Goal: Information Seeking & Learning: Learn about a topic

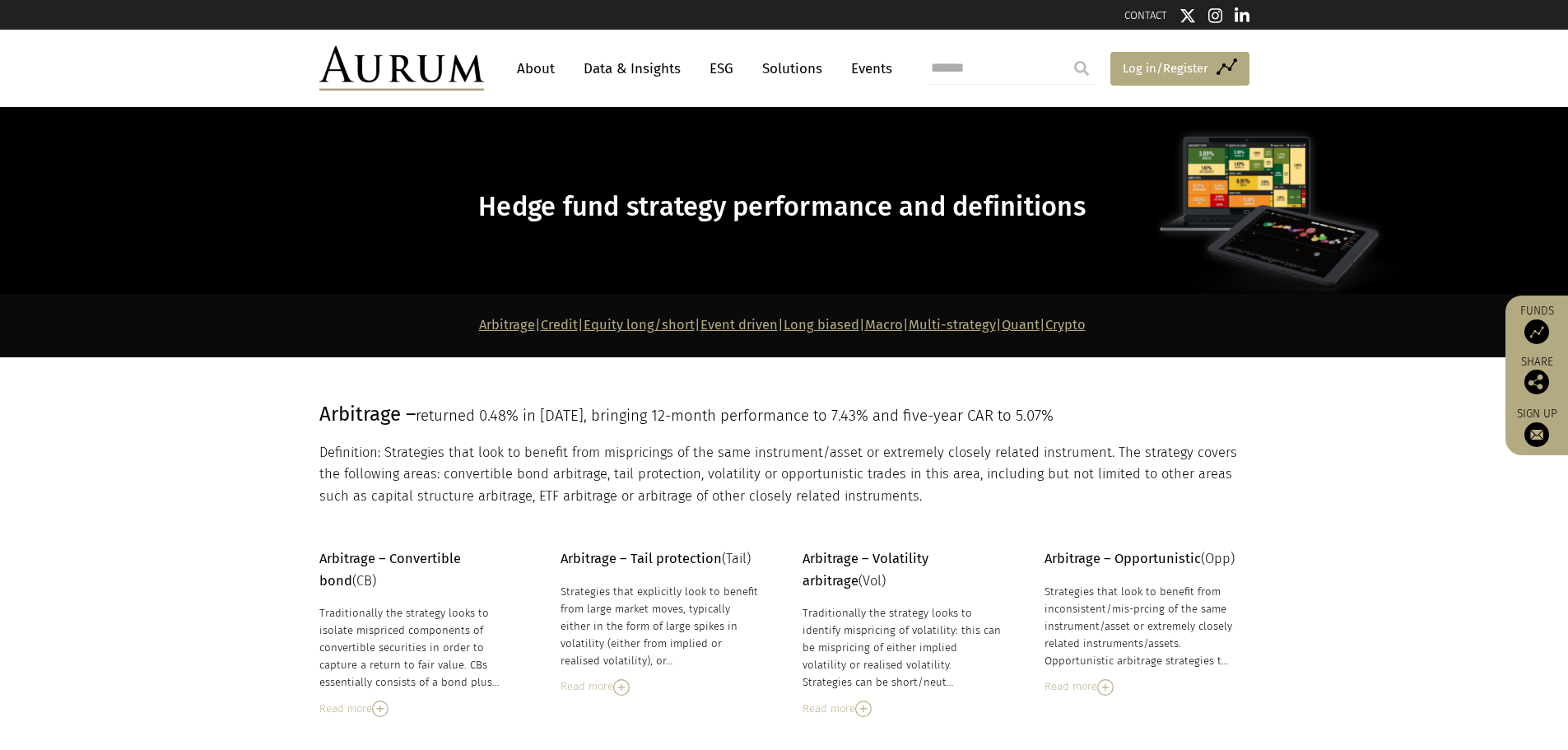
click at [1134, 67] on span "Log in/Register" at bounding box center [1165, 68] width 86 height 20
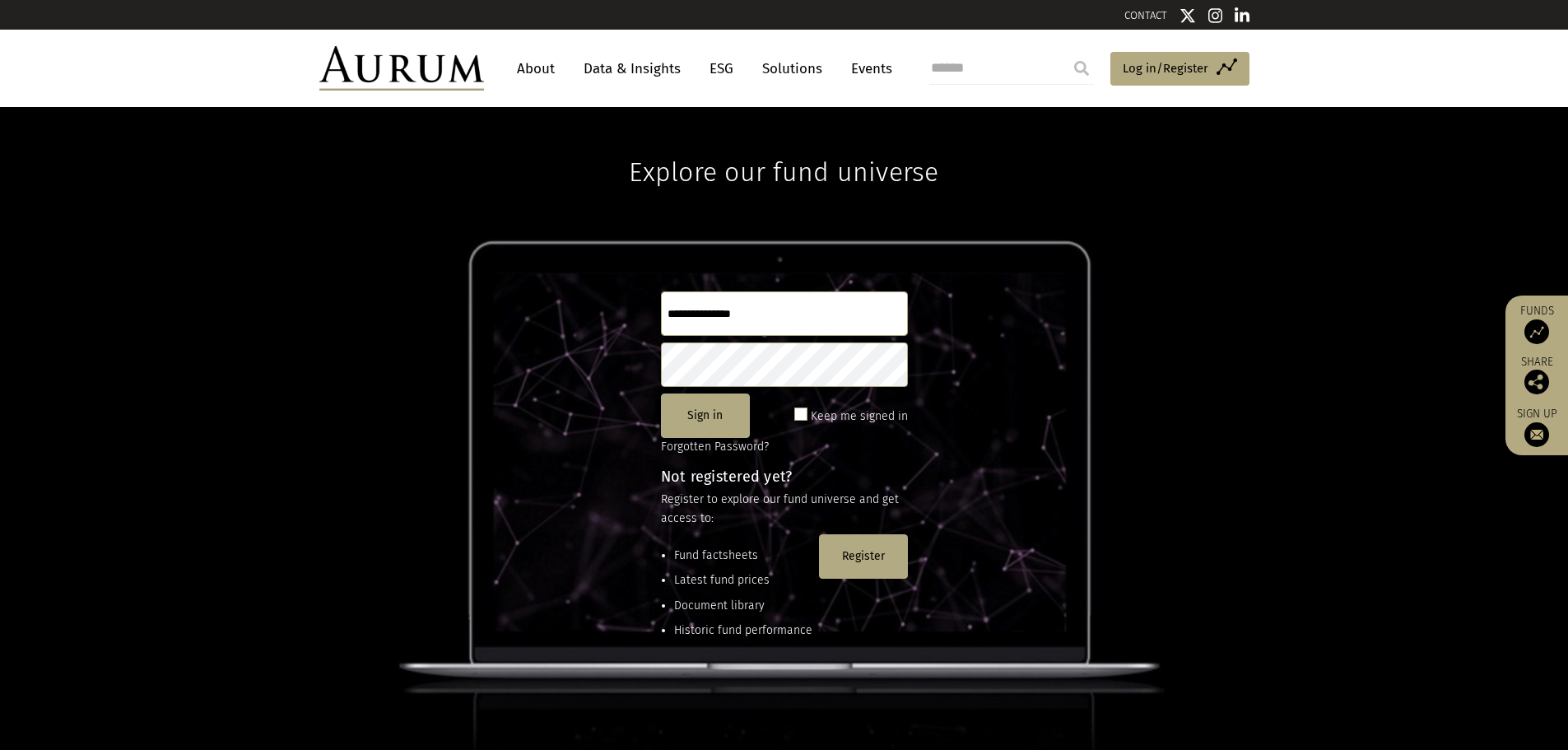
type input "**********"
click at [805, 413] on span at bounding box center [801, 414] width 14 height 14
click at [728, 416] on button "Sign in" at bounding box center [705, 415] width 89 height 44
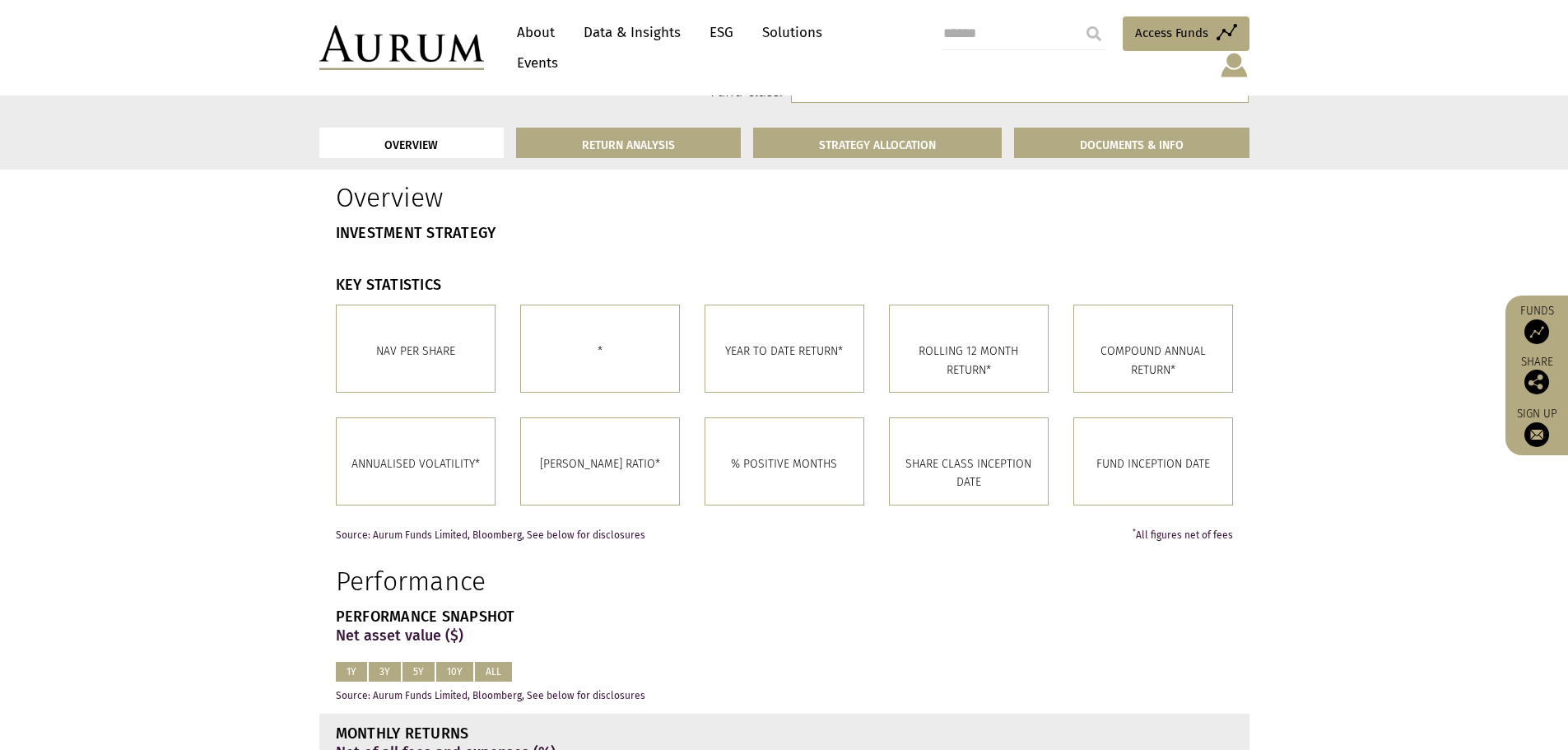
scroll to position [412, 0]
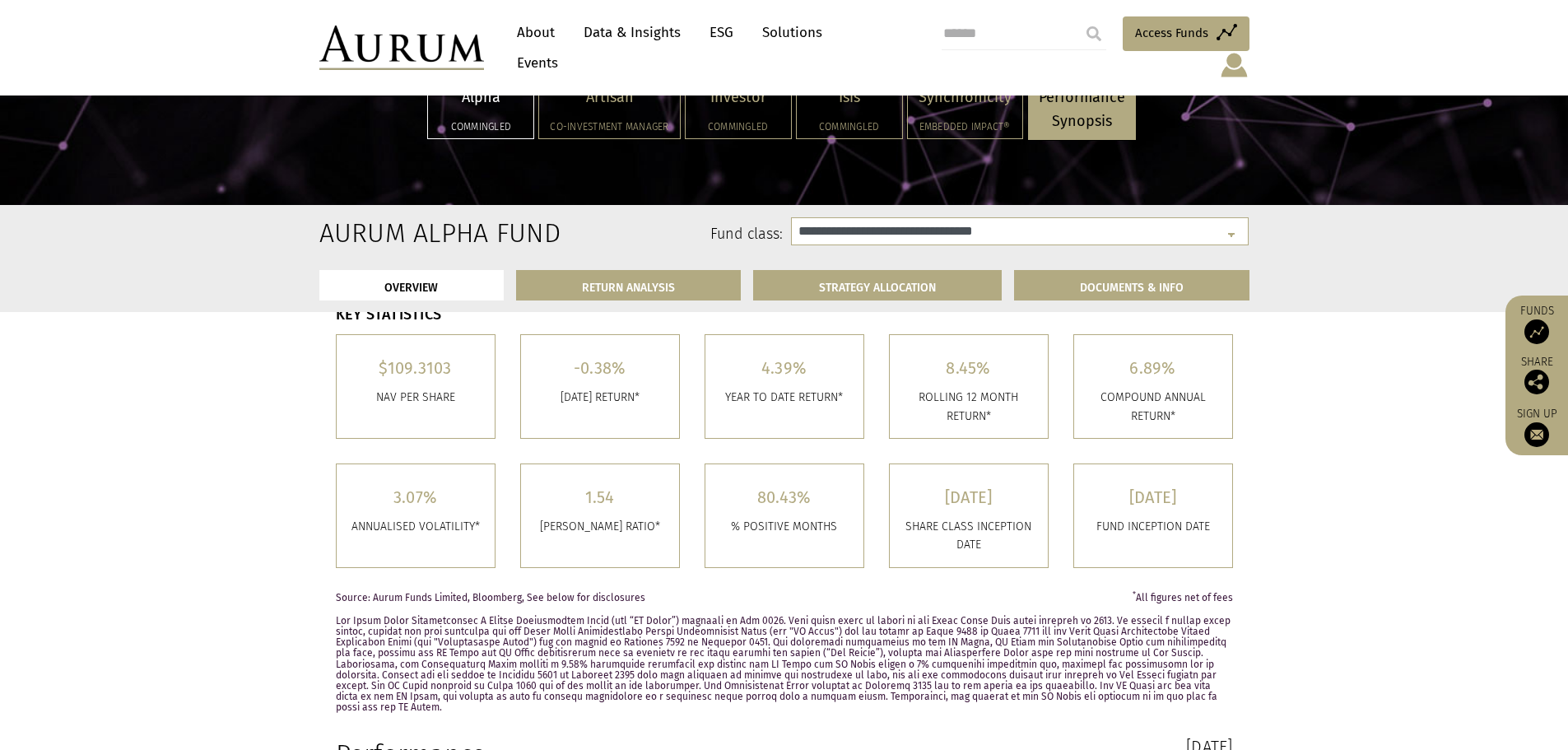
select select "**********"
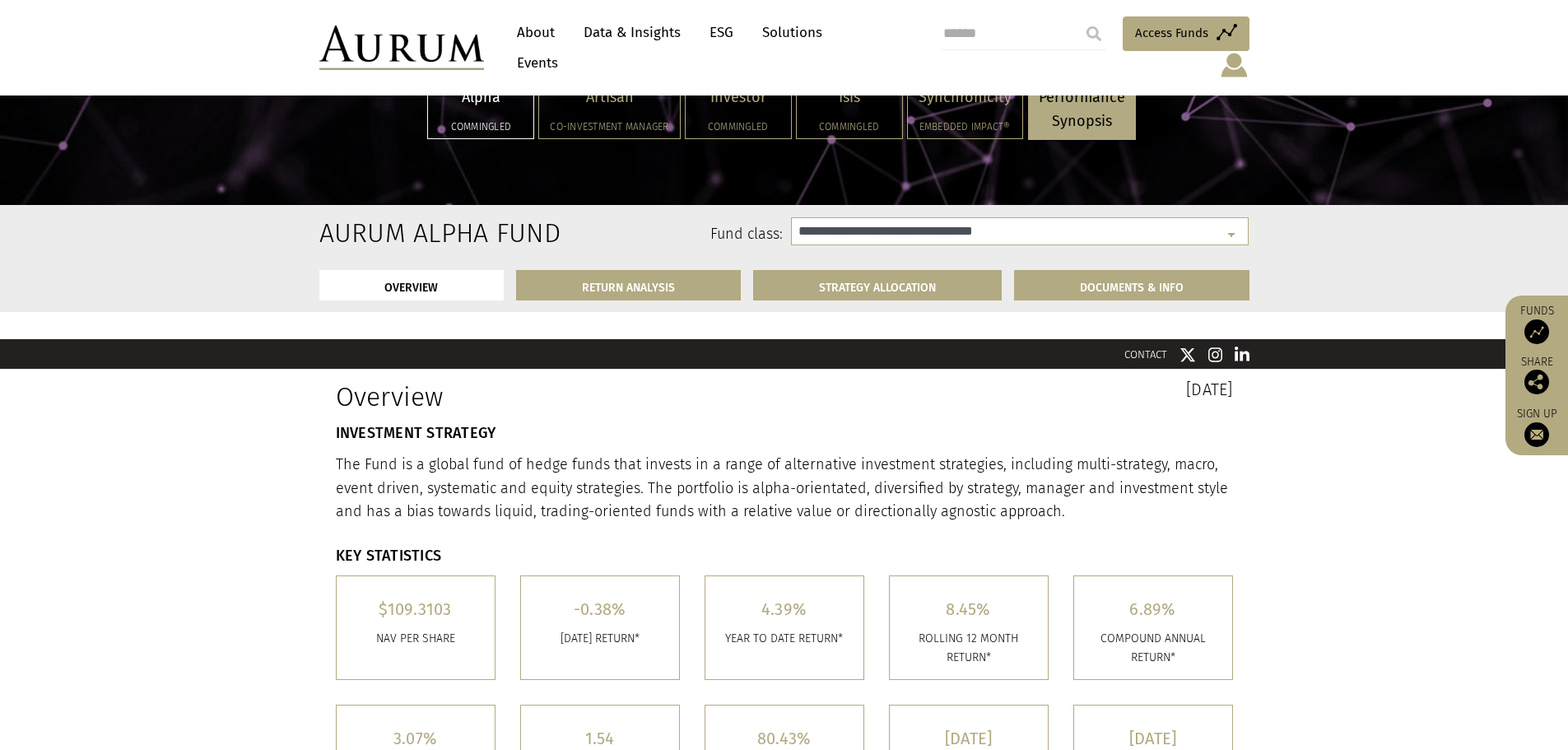
scroll to position [0, 0]
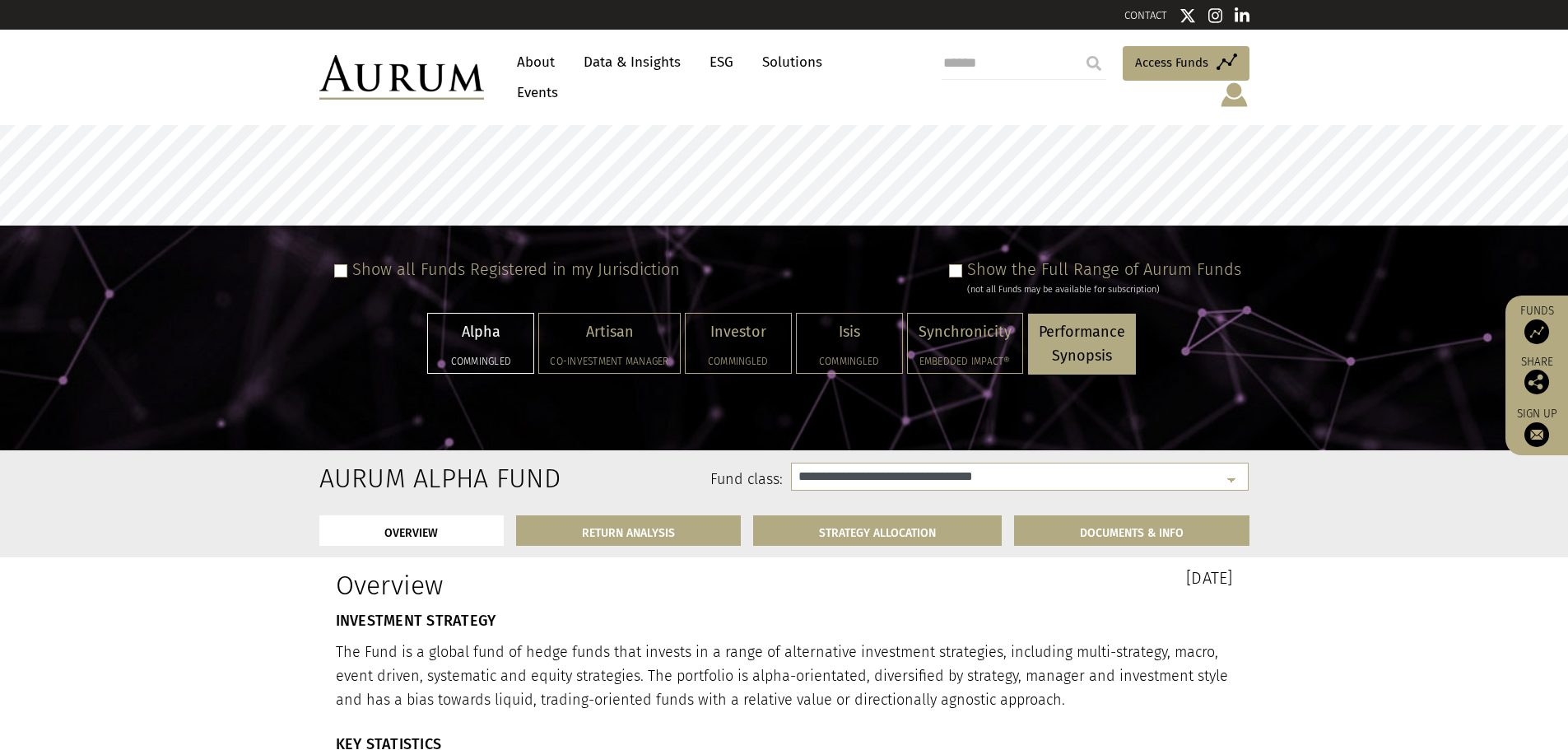
click at [955, 264] on span at bounding box center [956, 271] width 14 height 14
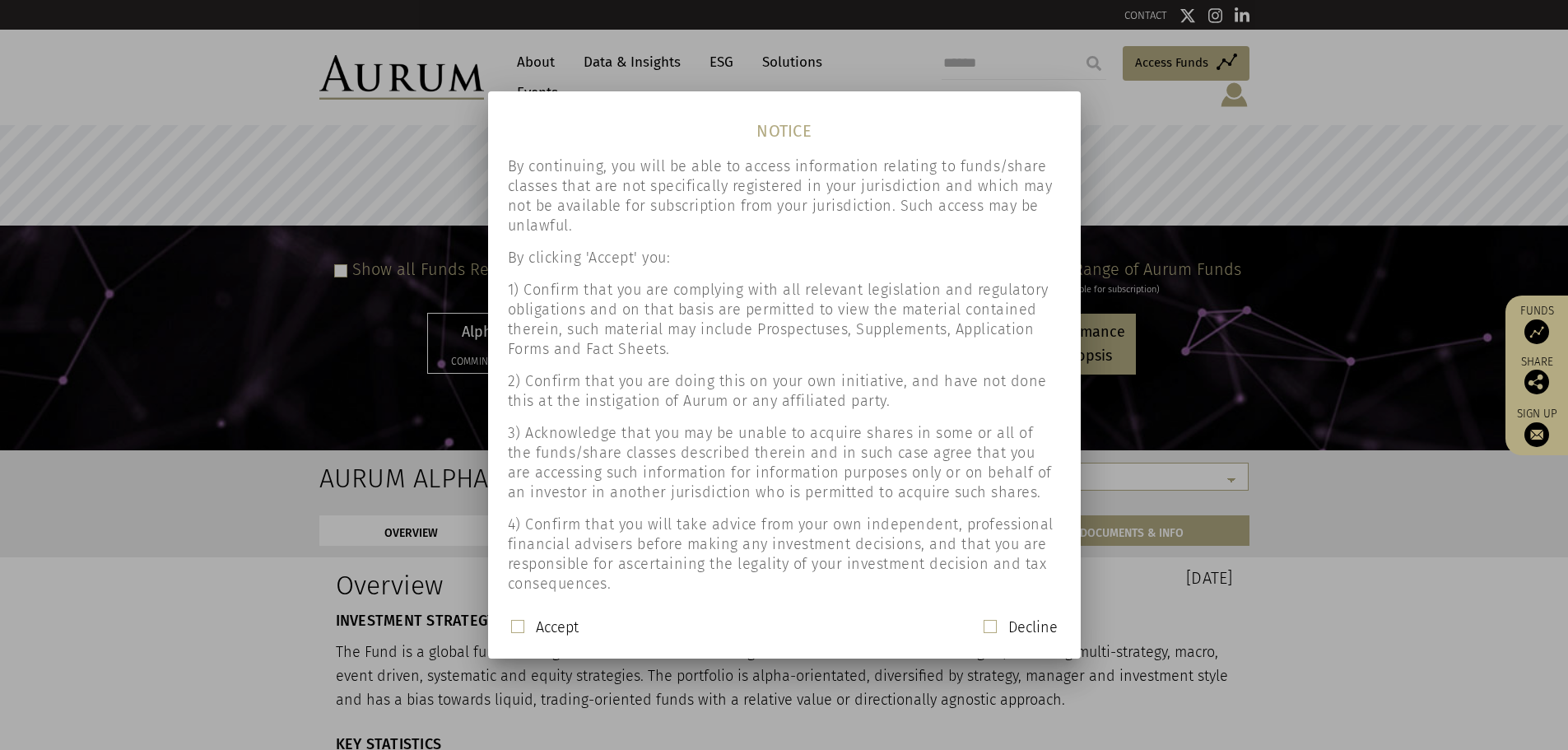
click at [539, 652] on mat-dialog-actions "Accept Decline" at bounding box center [784, 634] width 593 height 48
click at [545, 634] on label "Accept" at bounding box center [557, 627] width 42 height 20
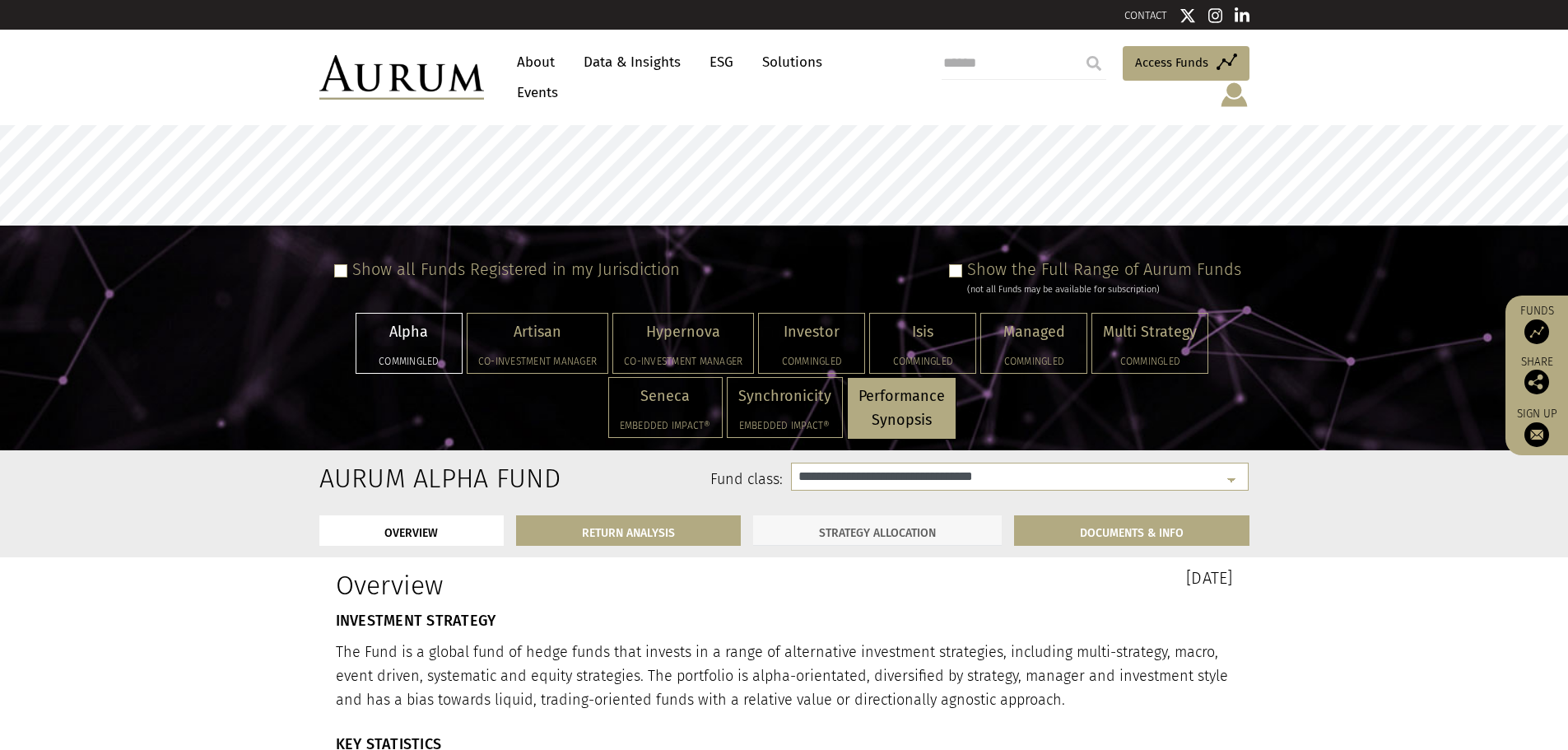
click at [879, 516] on link "STRATEGY ALLOCATION" at bounding box center [877, 531] width 249 height 31
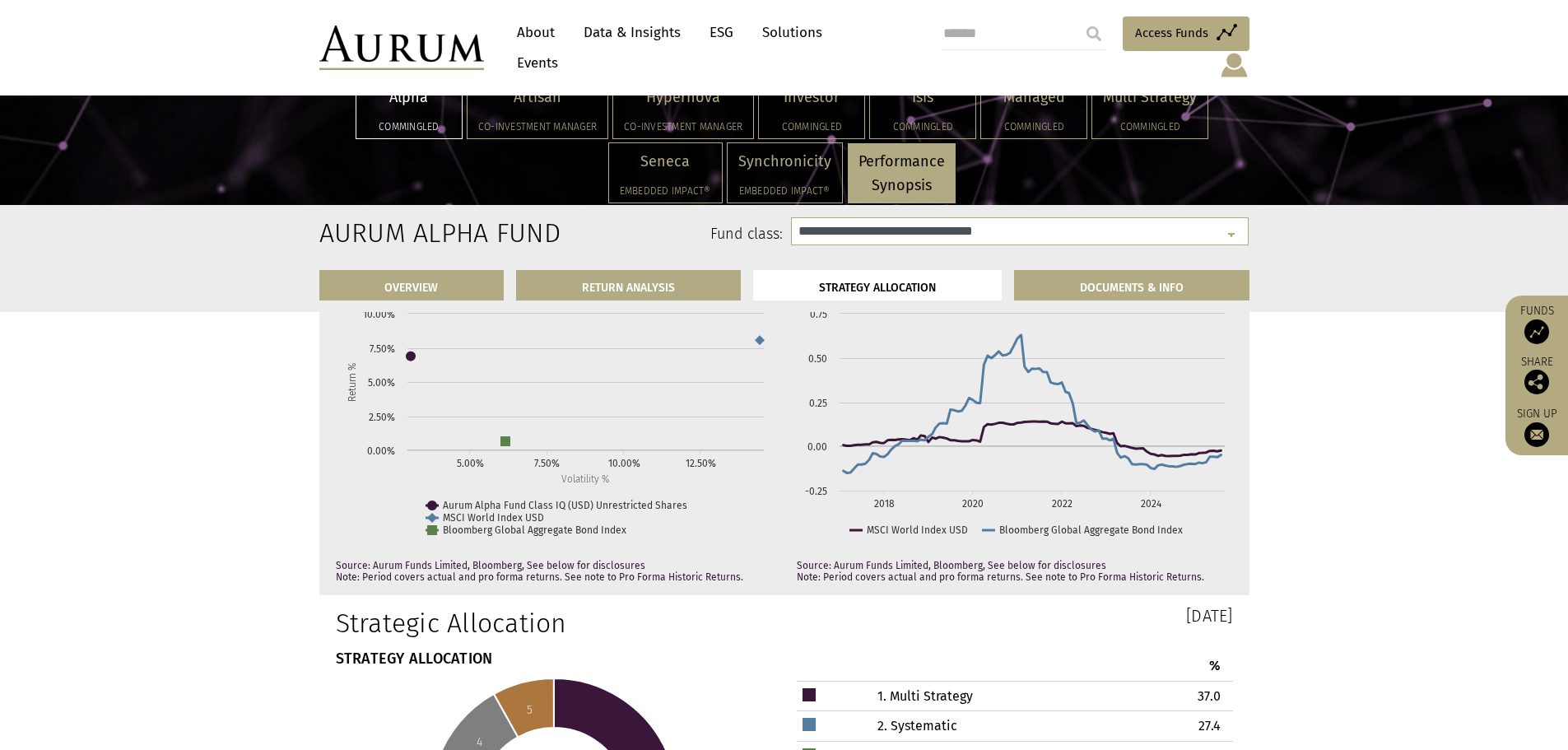
scroll to position [4819, 0]
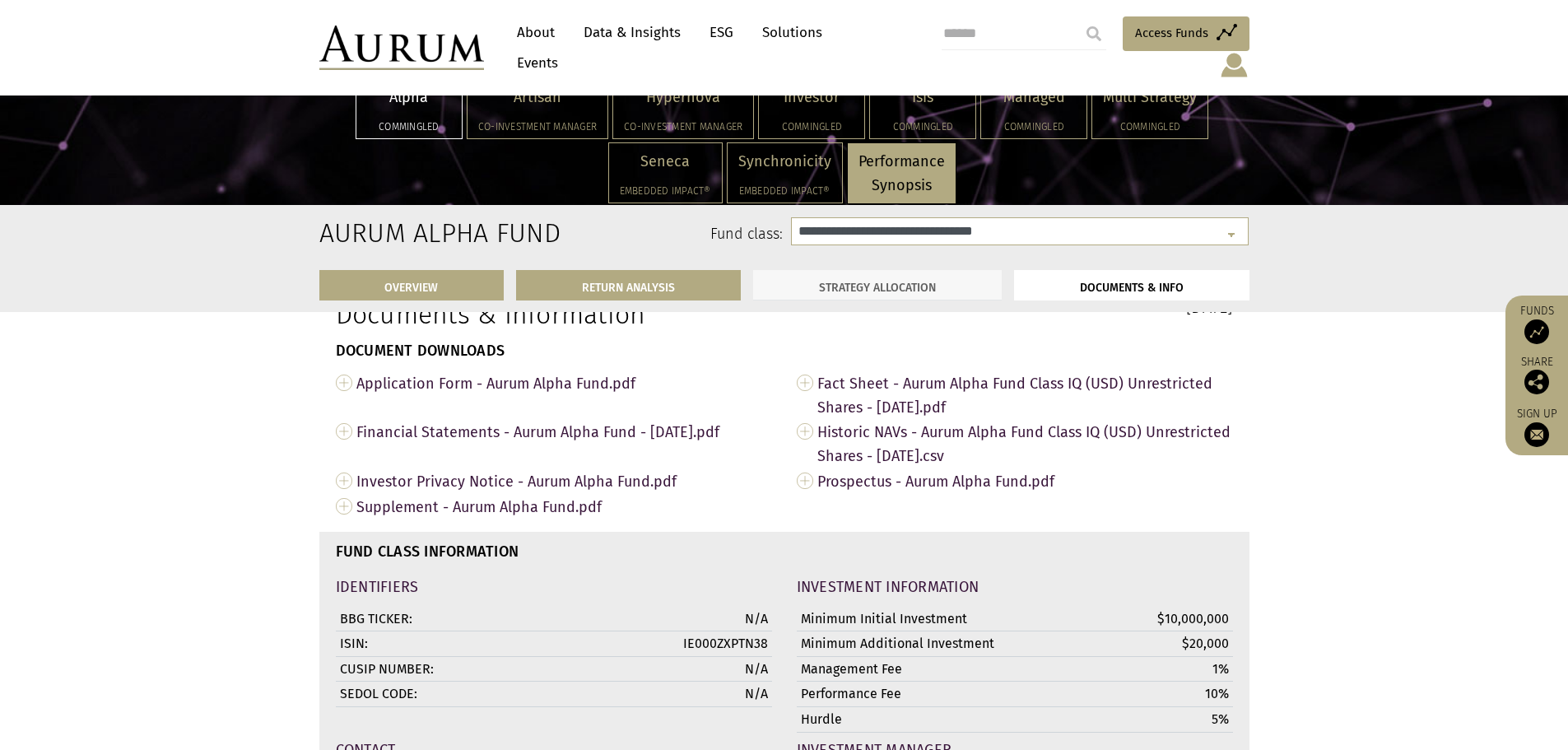
click at [947, 290] on link "STRATEGY ALLOCATION" at bounding box center [877, 285] width 249 height 31
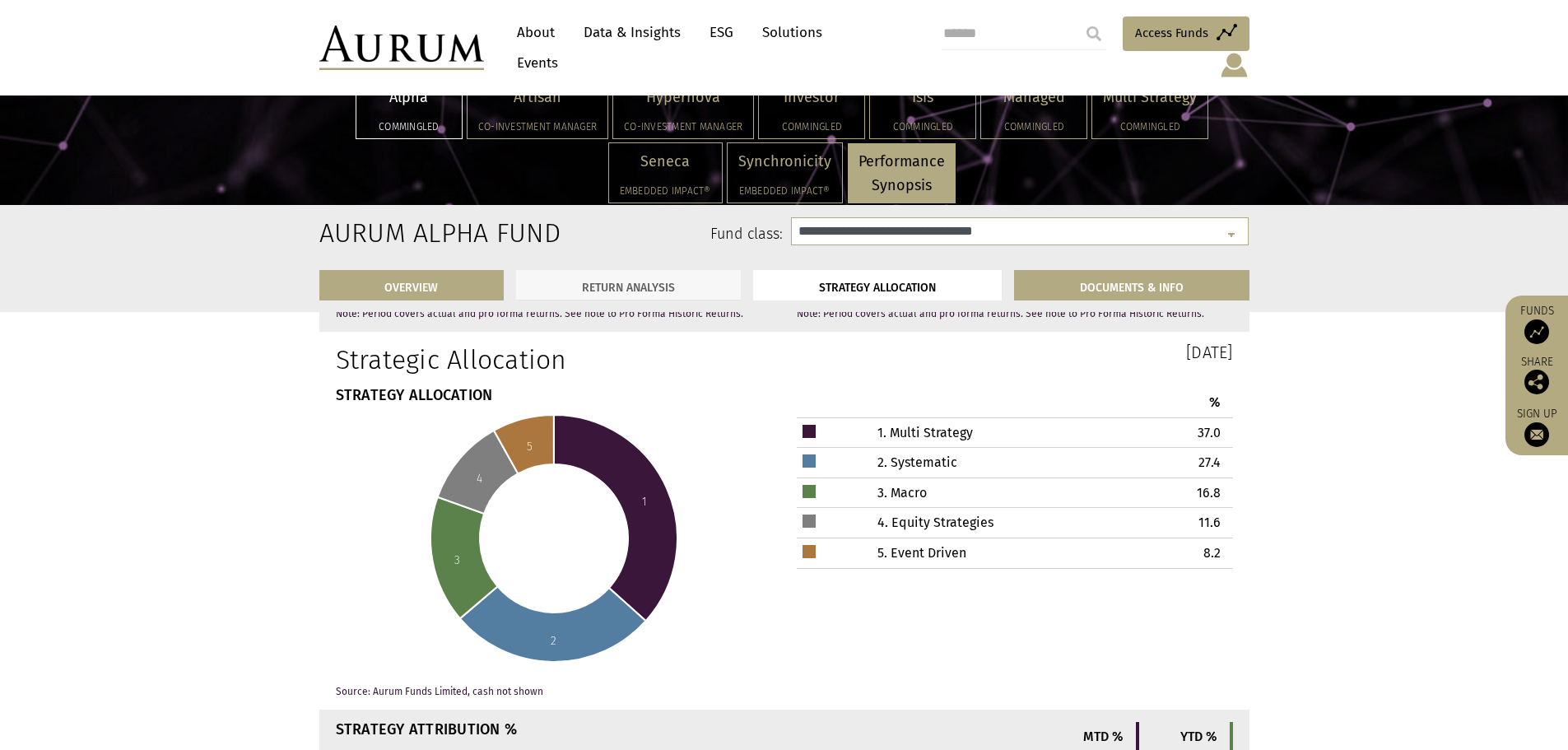
click at [672, 276] on link "RETURN ANALYSIS" at bounding box center [628, 285] width 225 height 31
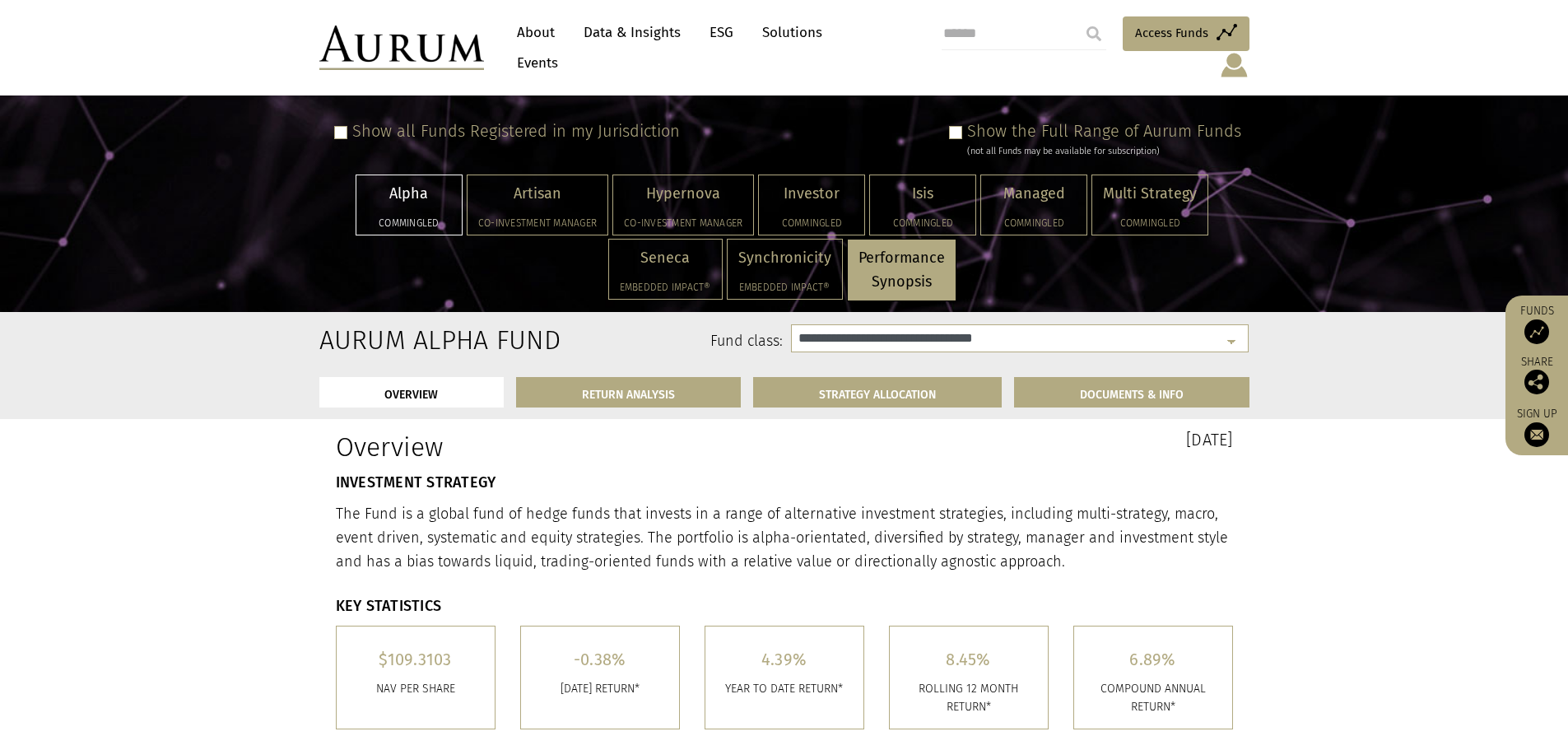
scroll to position [138, 0]
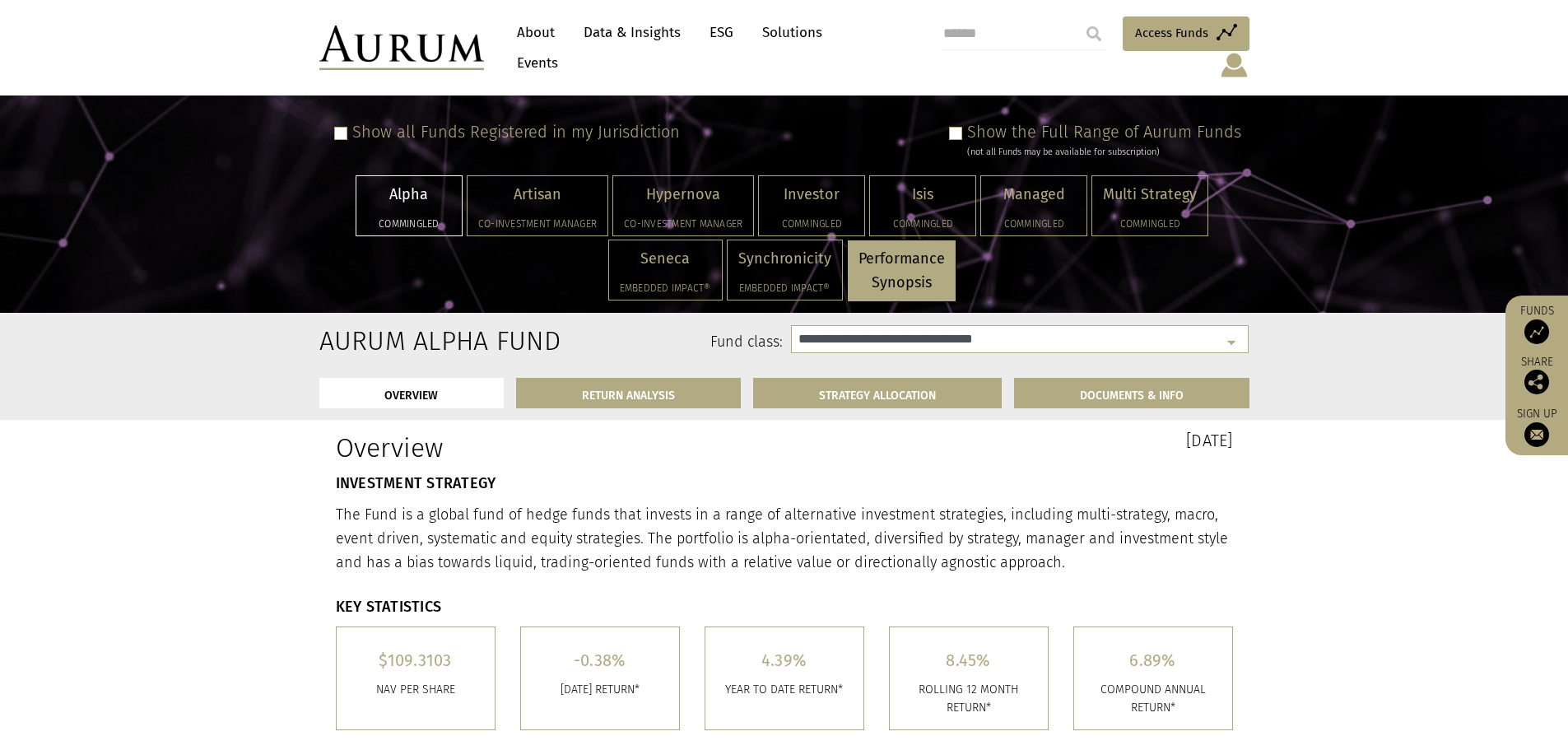
click at [938, 248] on p "Performance Synopsis" at bounding box center [902, 271] width 87 height 48
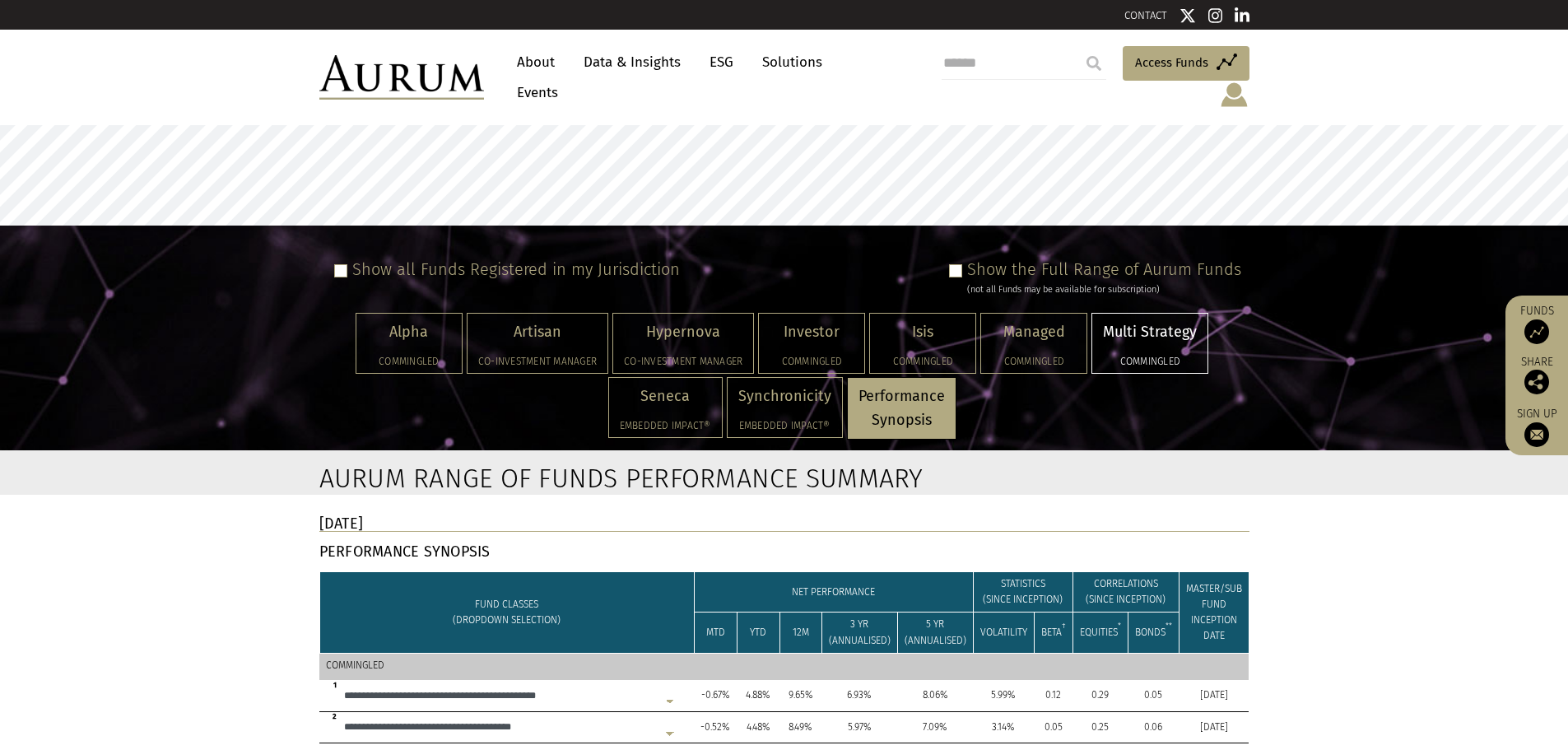
click at [1184, 328] on div "Multi Strategy Commingled" at bounding box center [1149, 343] width 115 height 59
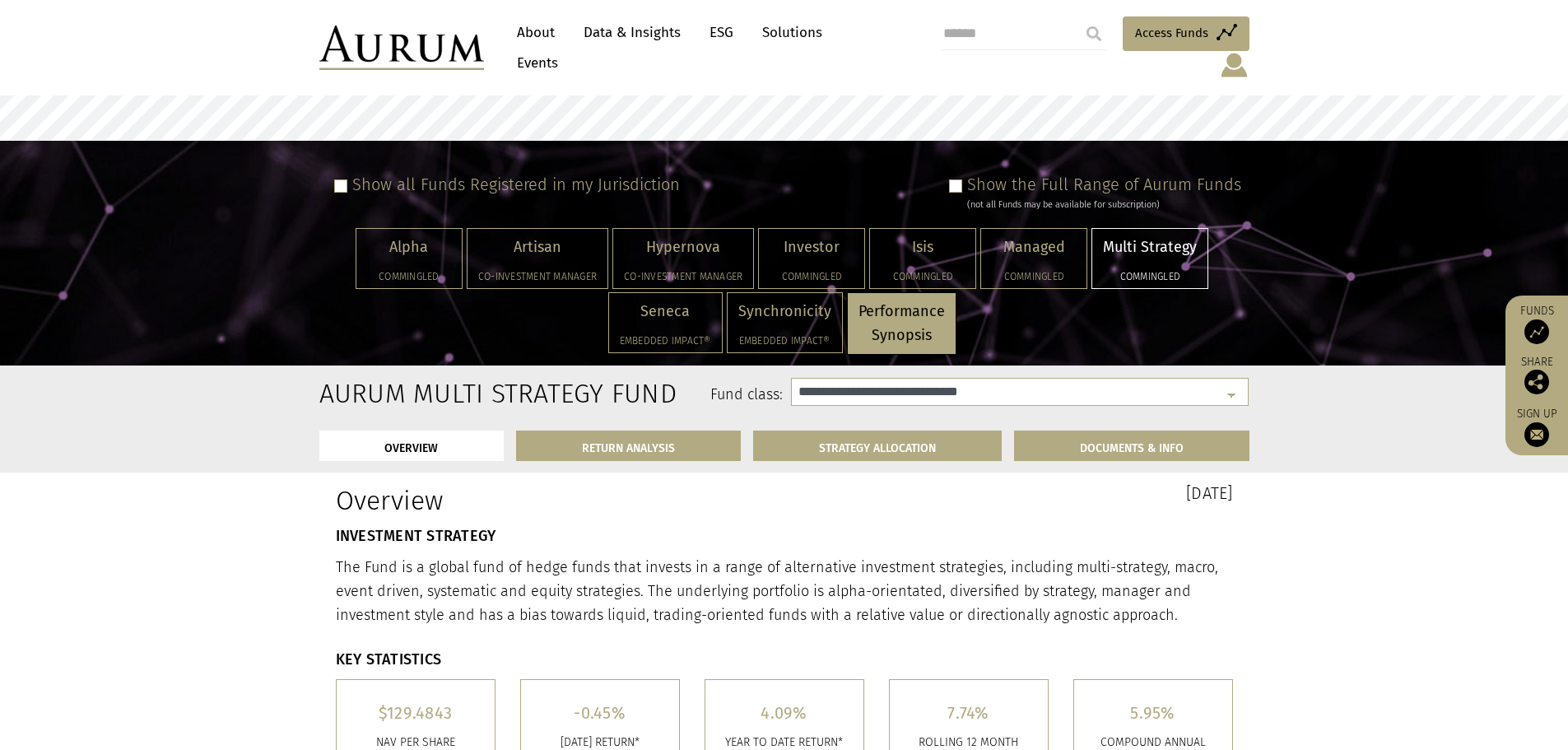
scroll to position [247, 0]
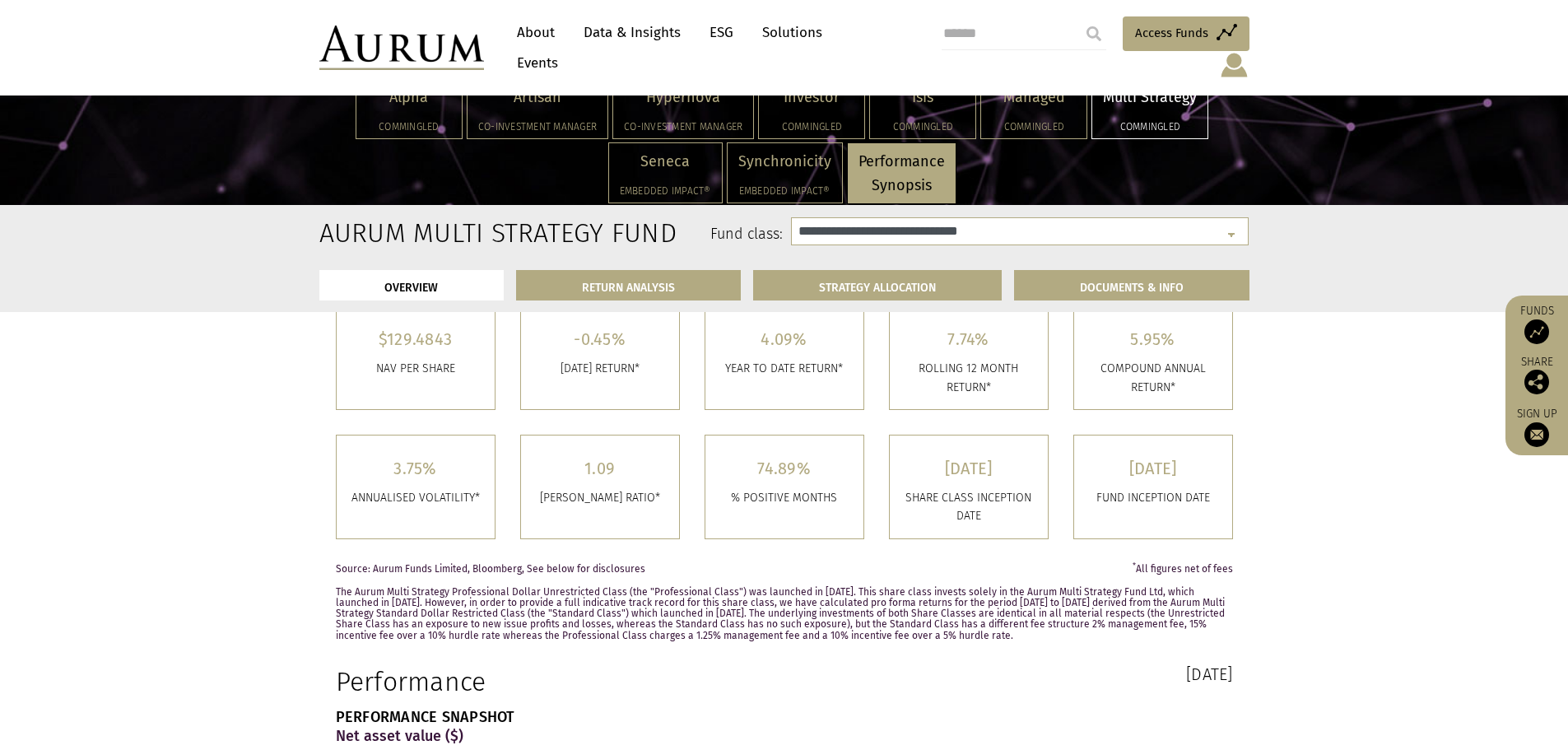
select select "**********"
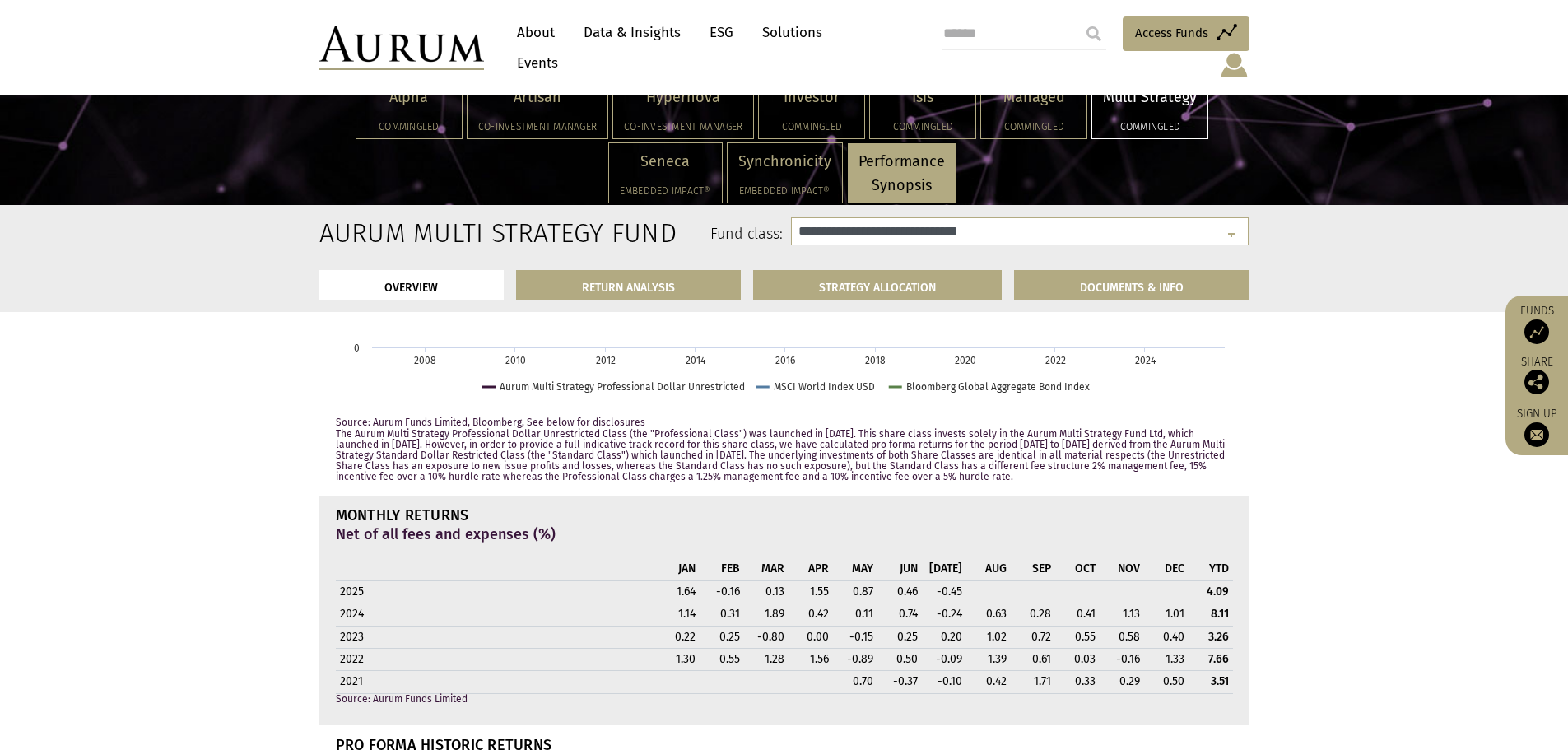
scroll to position [1317, 0]
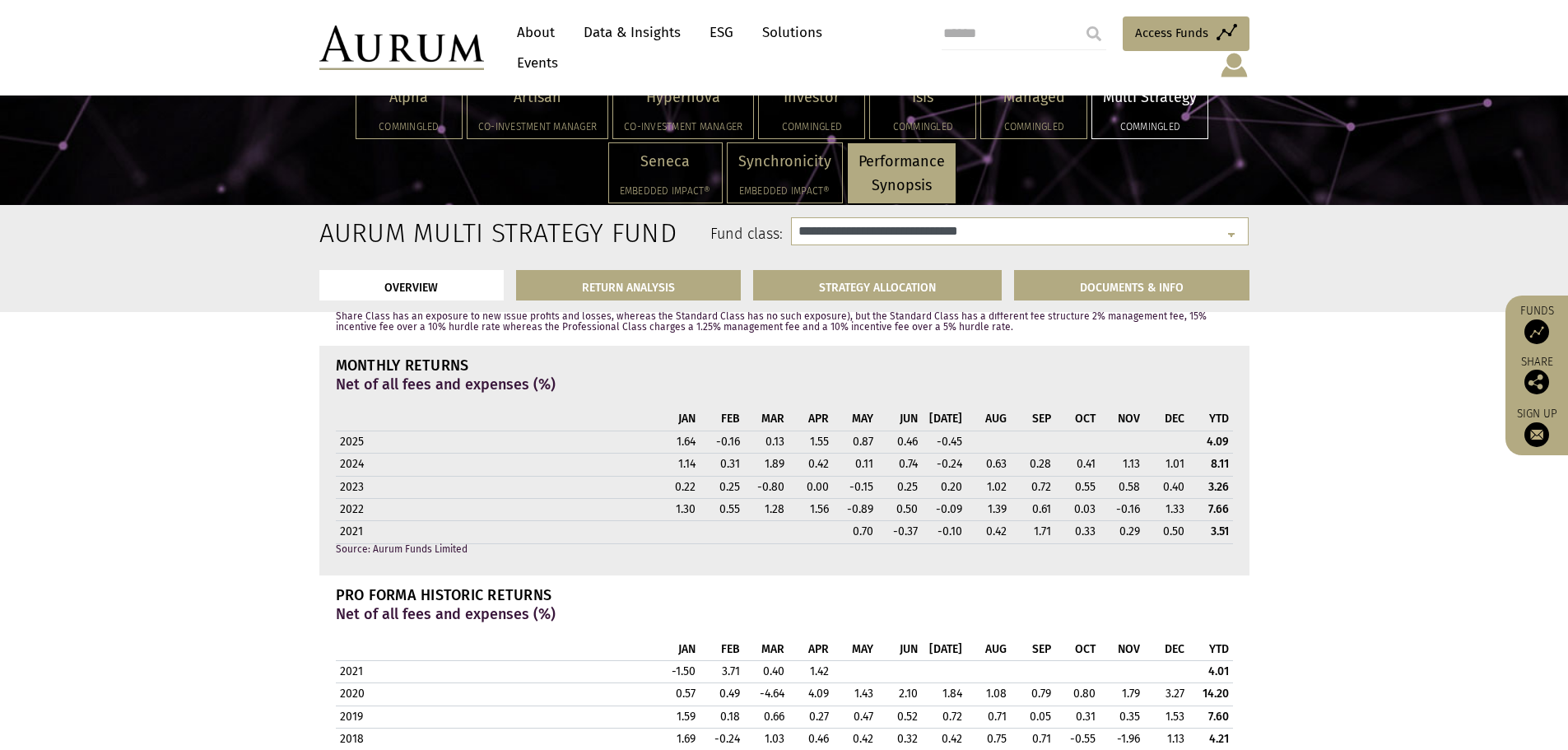
click at [863, 246] on div "**********" at bounding box center [863, 237] width 795 height 40
click at [866, 240] on select "**********" at bounding box center [1020, 231] width 458 height 28
click at [871, 234] on select "**********" at bounding box center [1020, 231] width 458 height 28
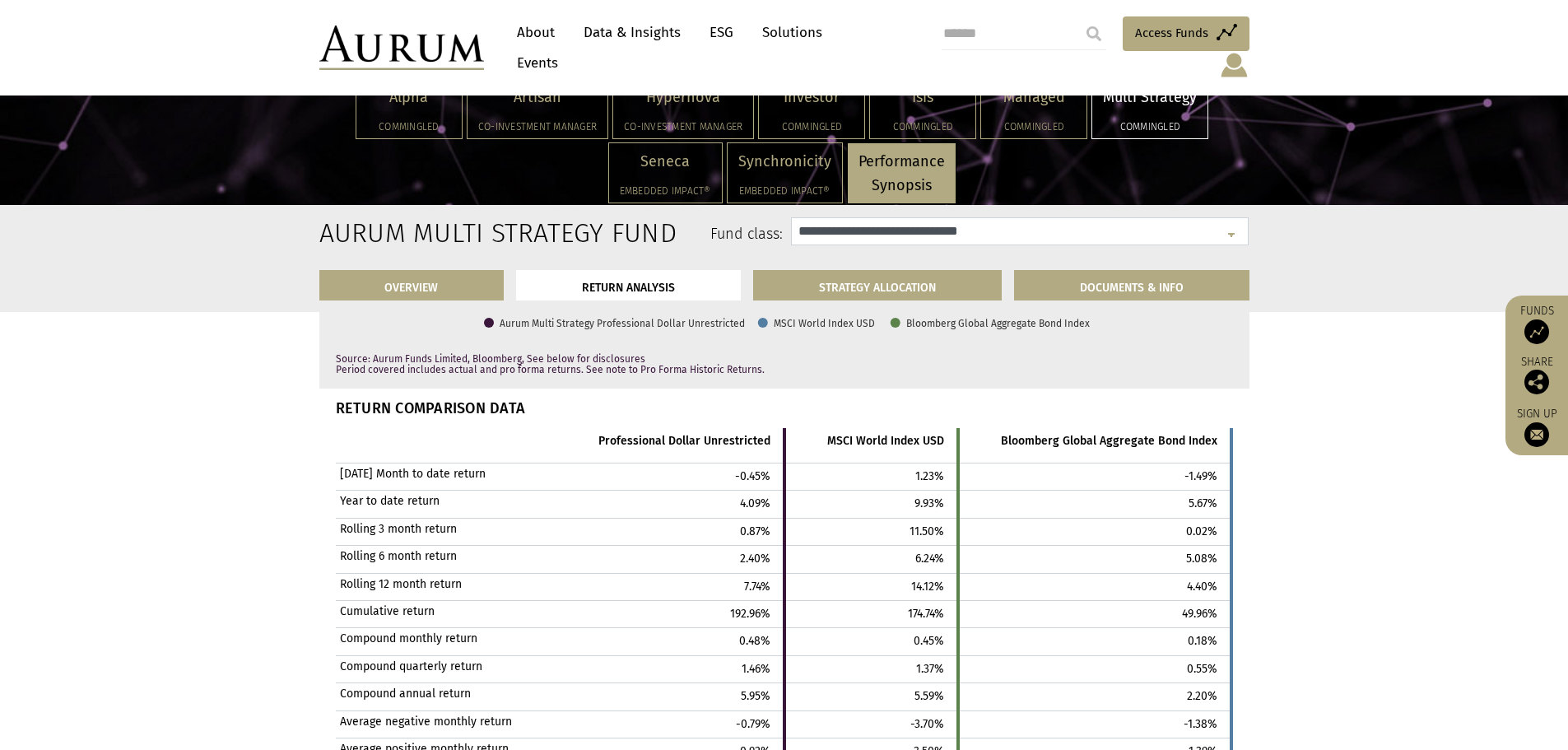
scroll to position [2964, 0]
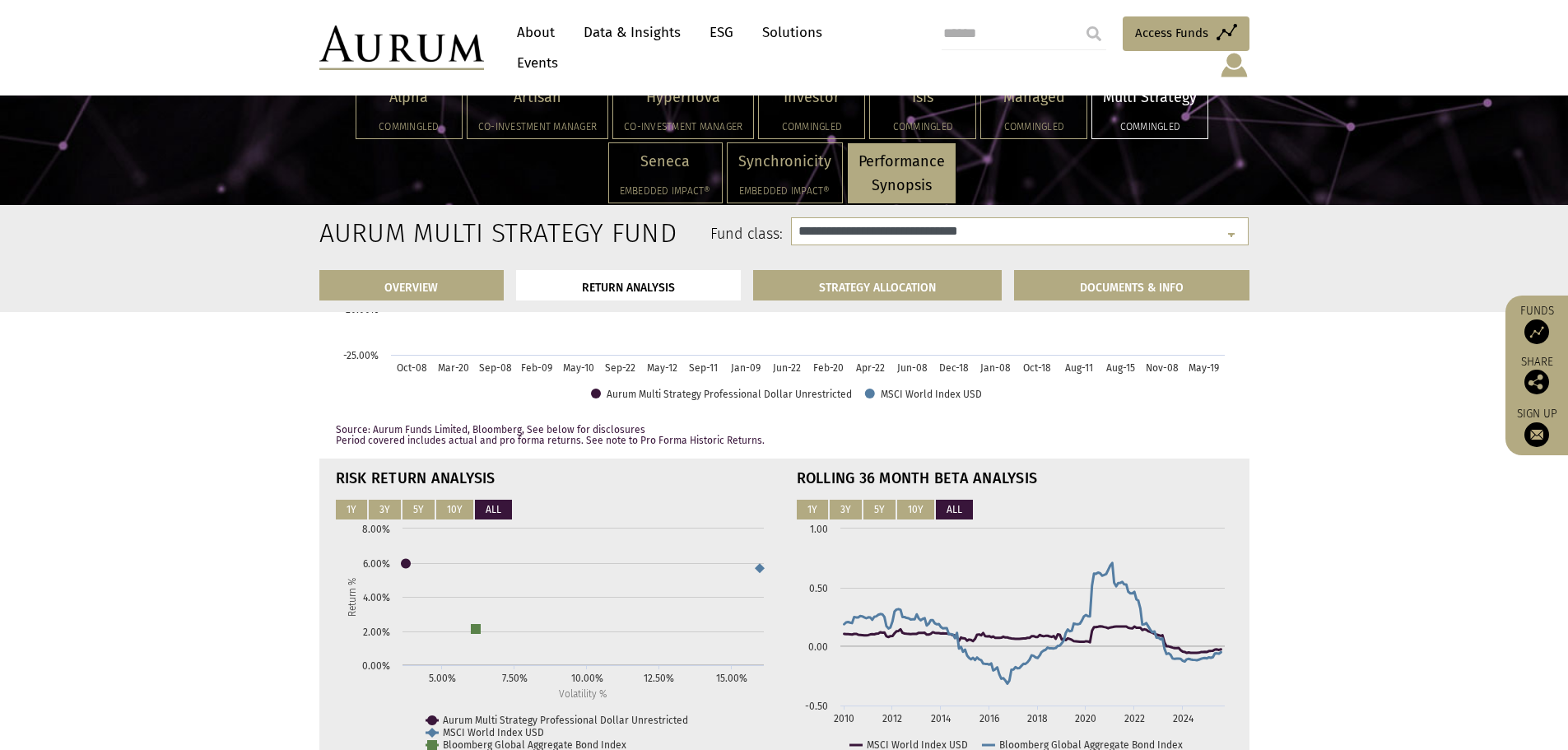
scroll to position [4446, 0]
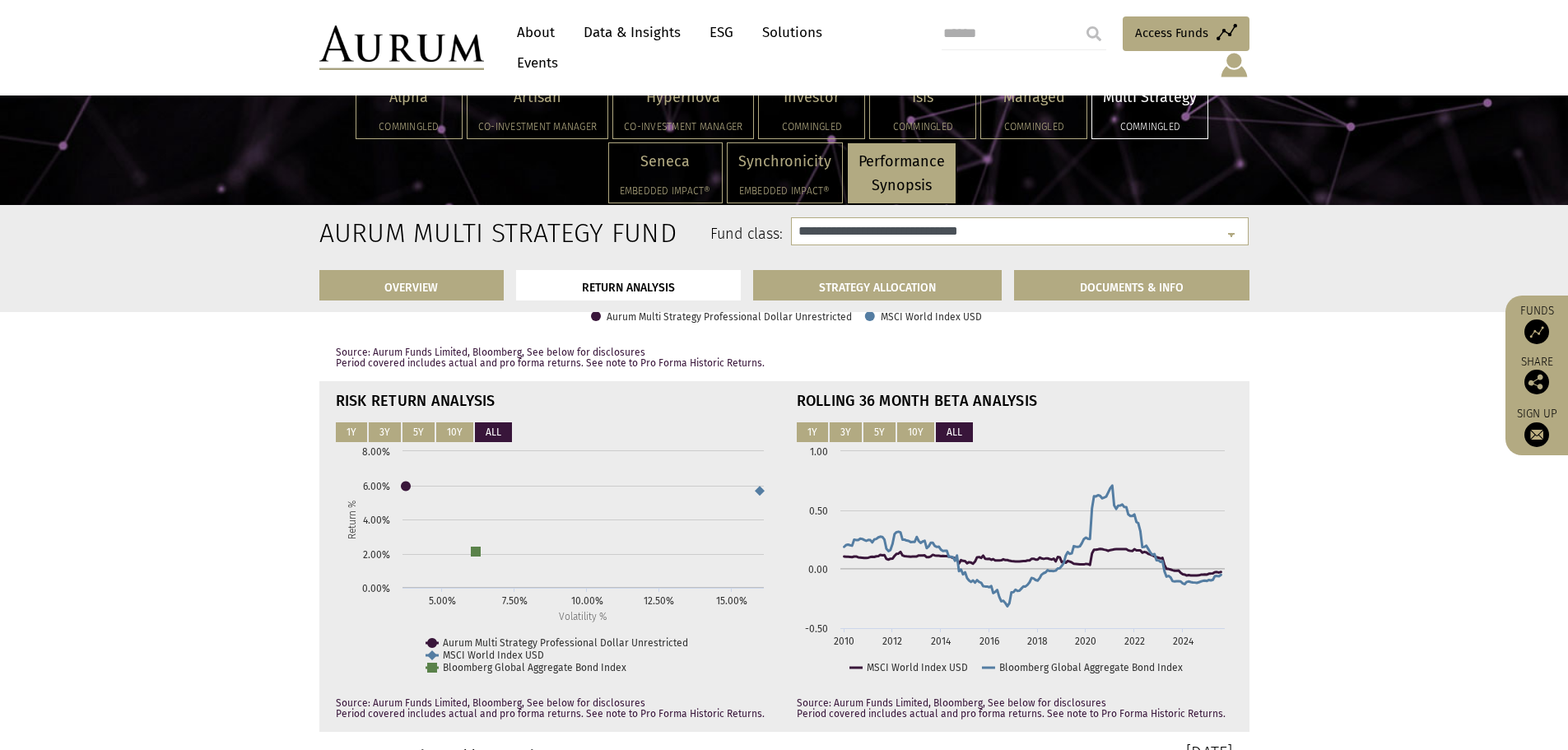
click at [635, 38] on link "Data & Insights" at bounding box center [632, 32] width 114 height 31
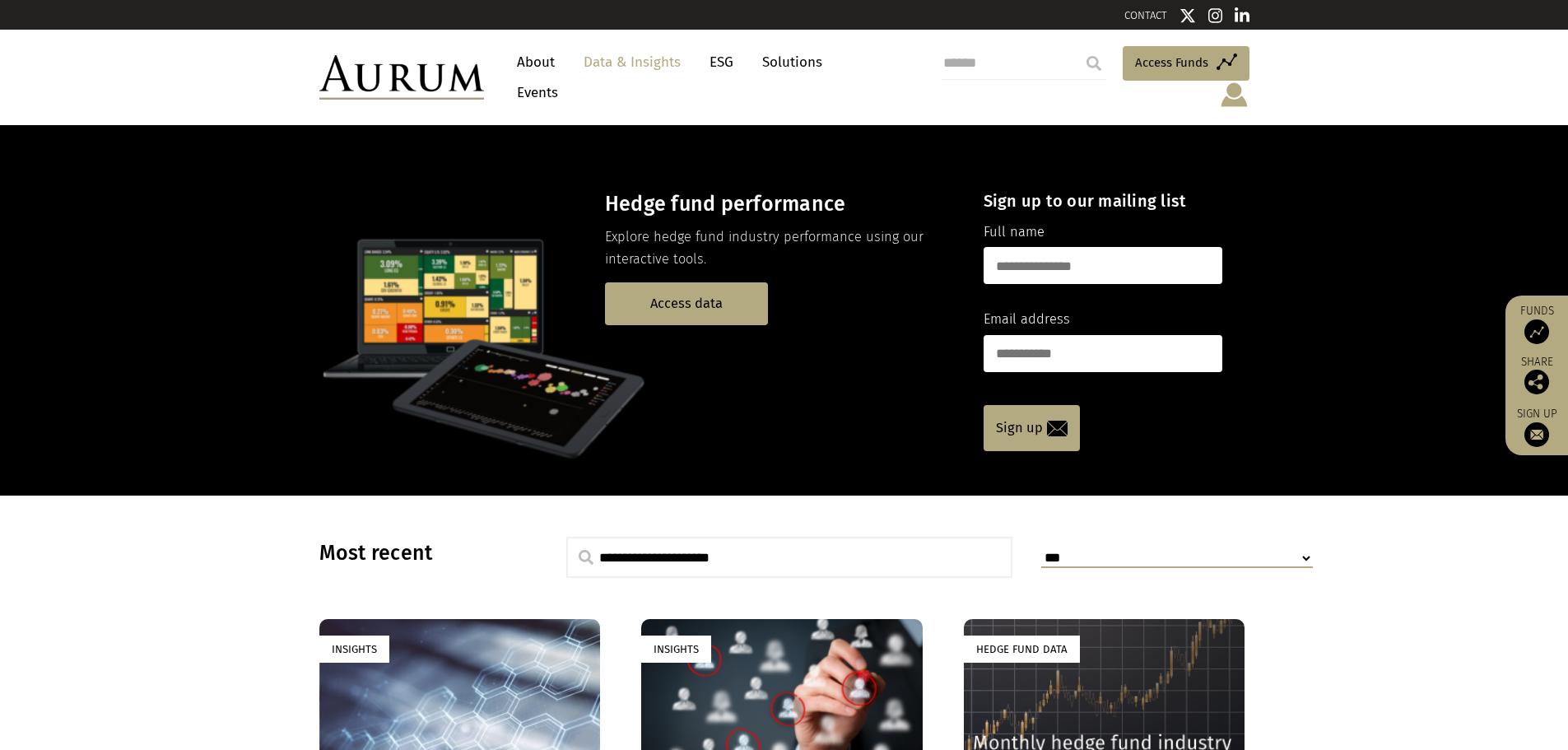
click at [459, 65] on img at bounding box center [402, 77] width 165 height 44
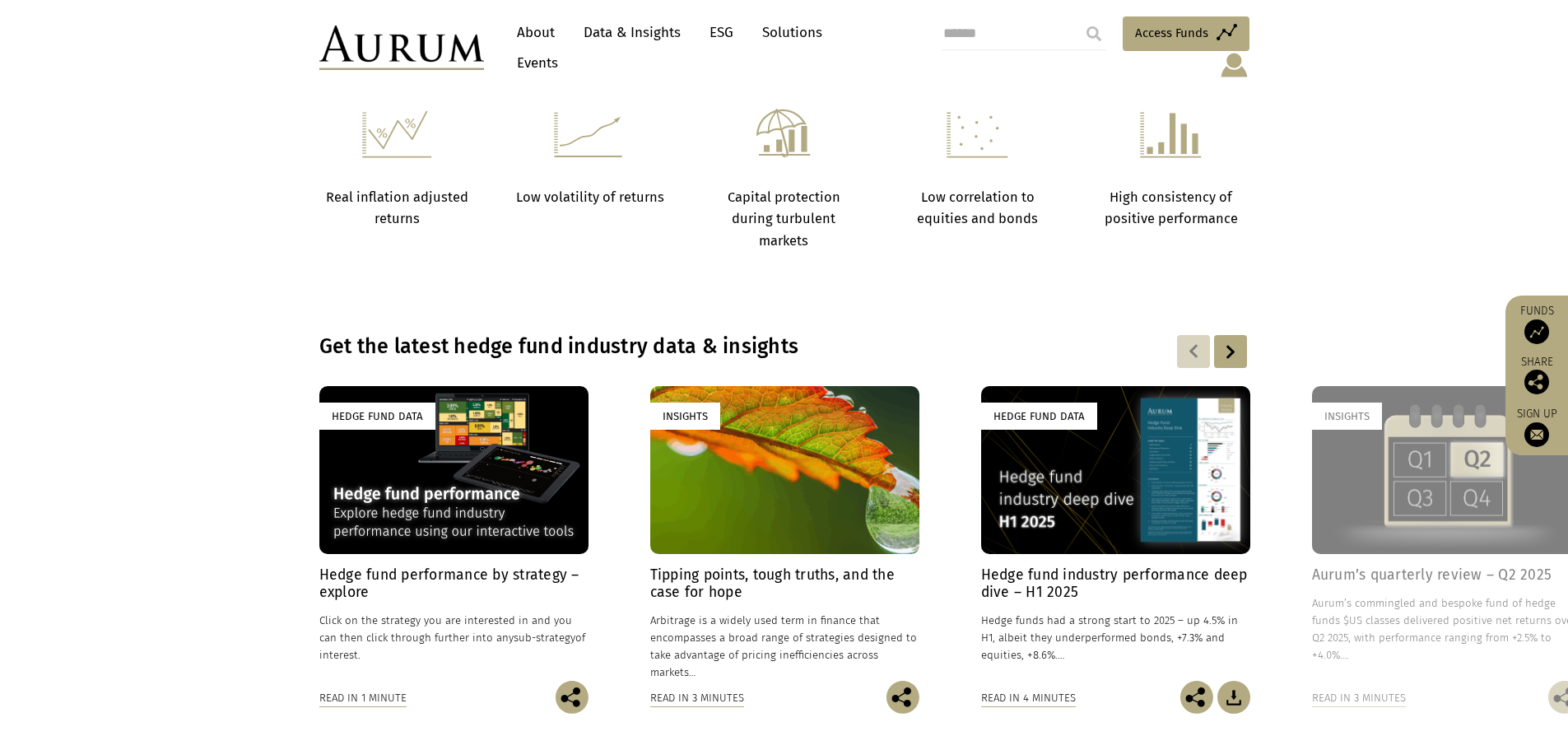
scroll to position [905, 0]
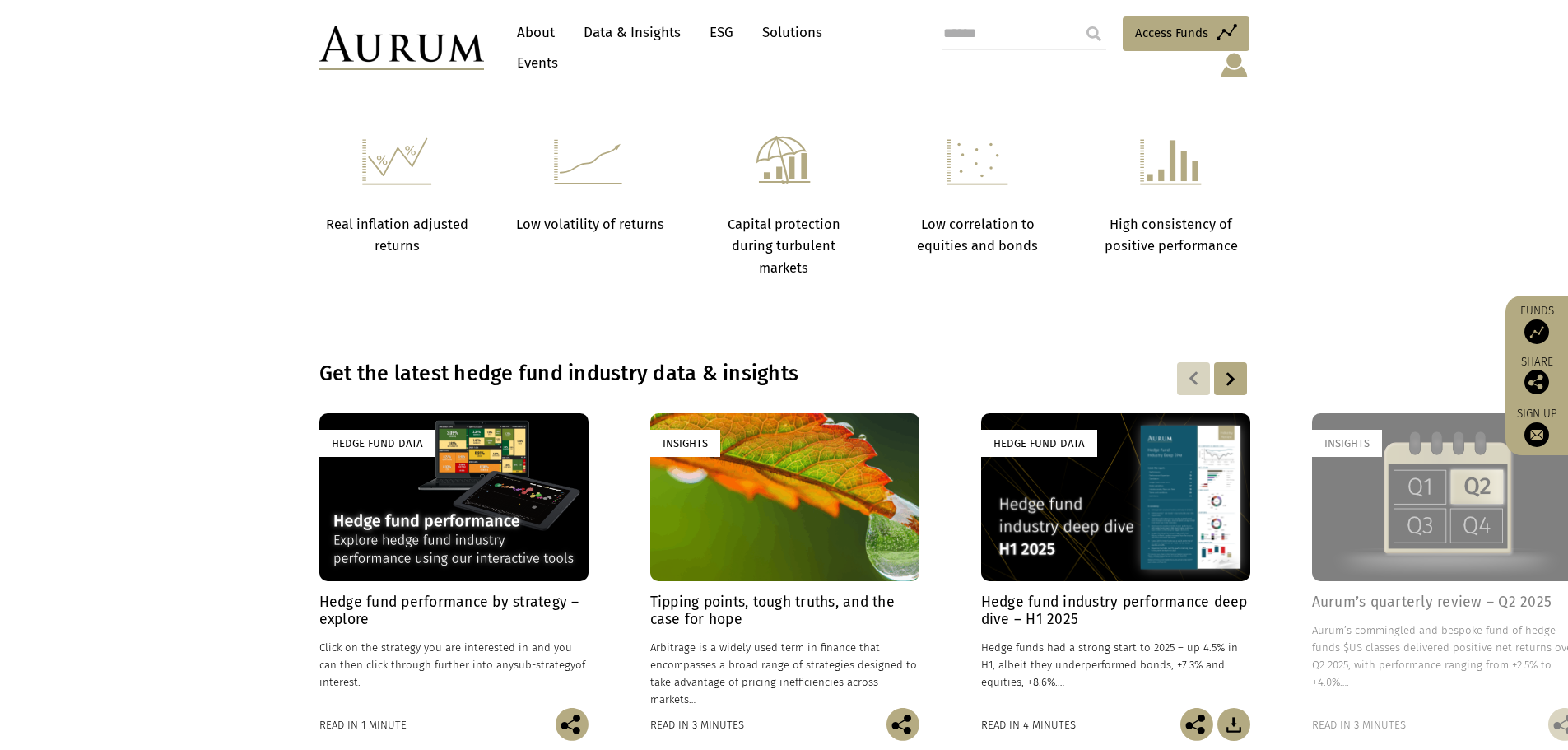
click at [1245, 51] on img at bounding box center [1234, 65] width 31 height 28
click at [640, 41] on link "Data & Insights" at bounding box center [632, 32] width 114 height 31
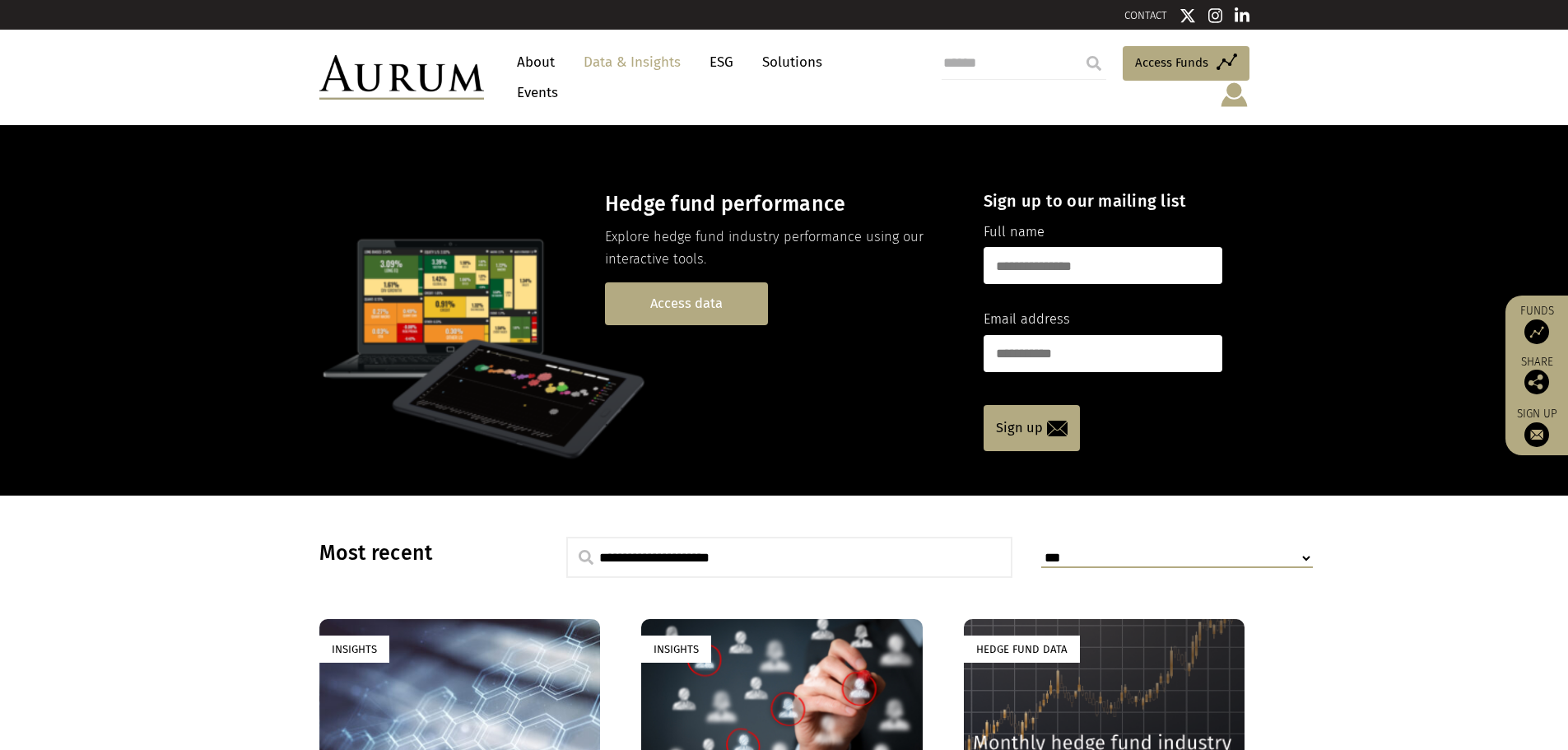
click at [741, 283] on link "Access data" at bounding box center [686, 302] width 163 height 42
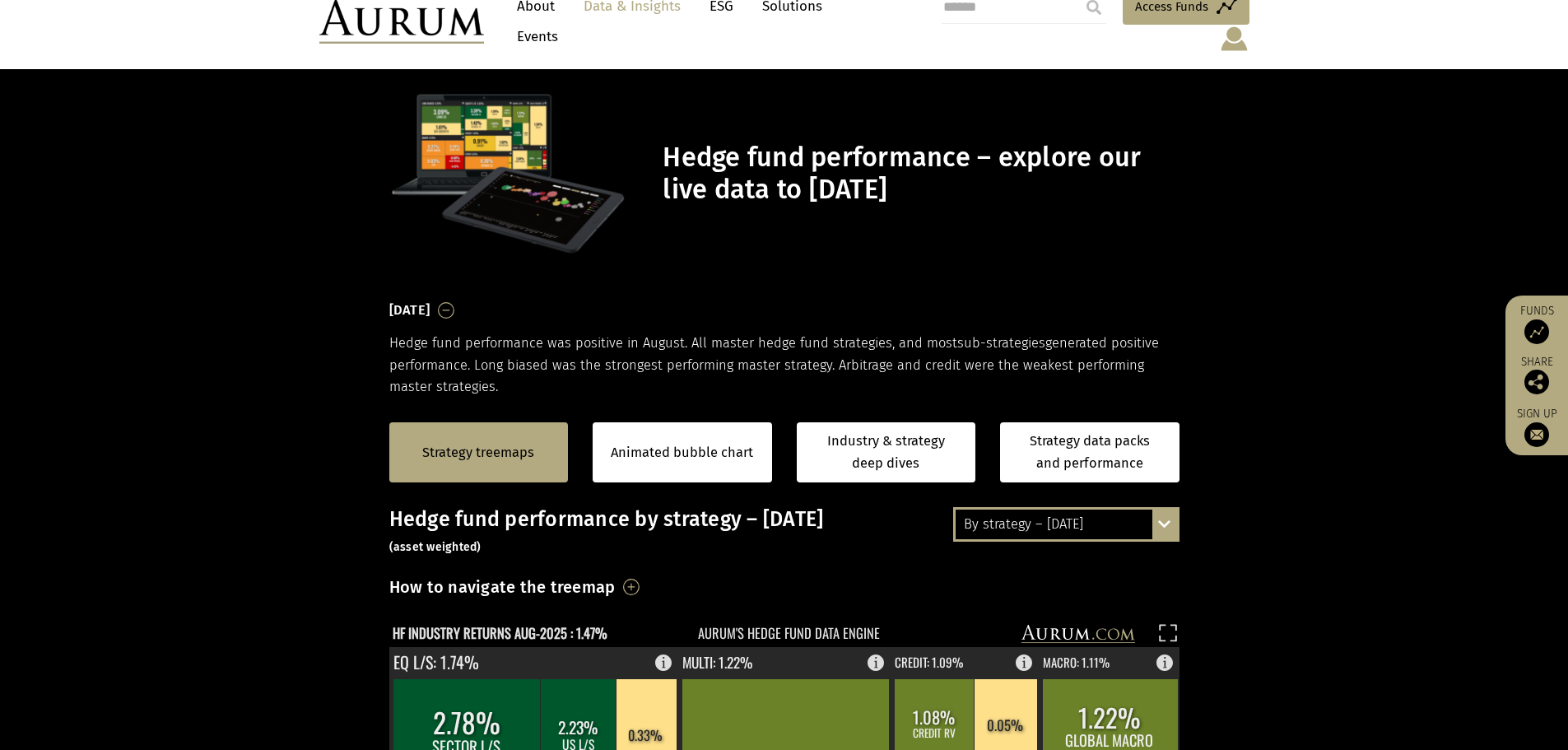
scroll to position [412, 0]
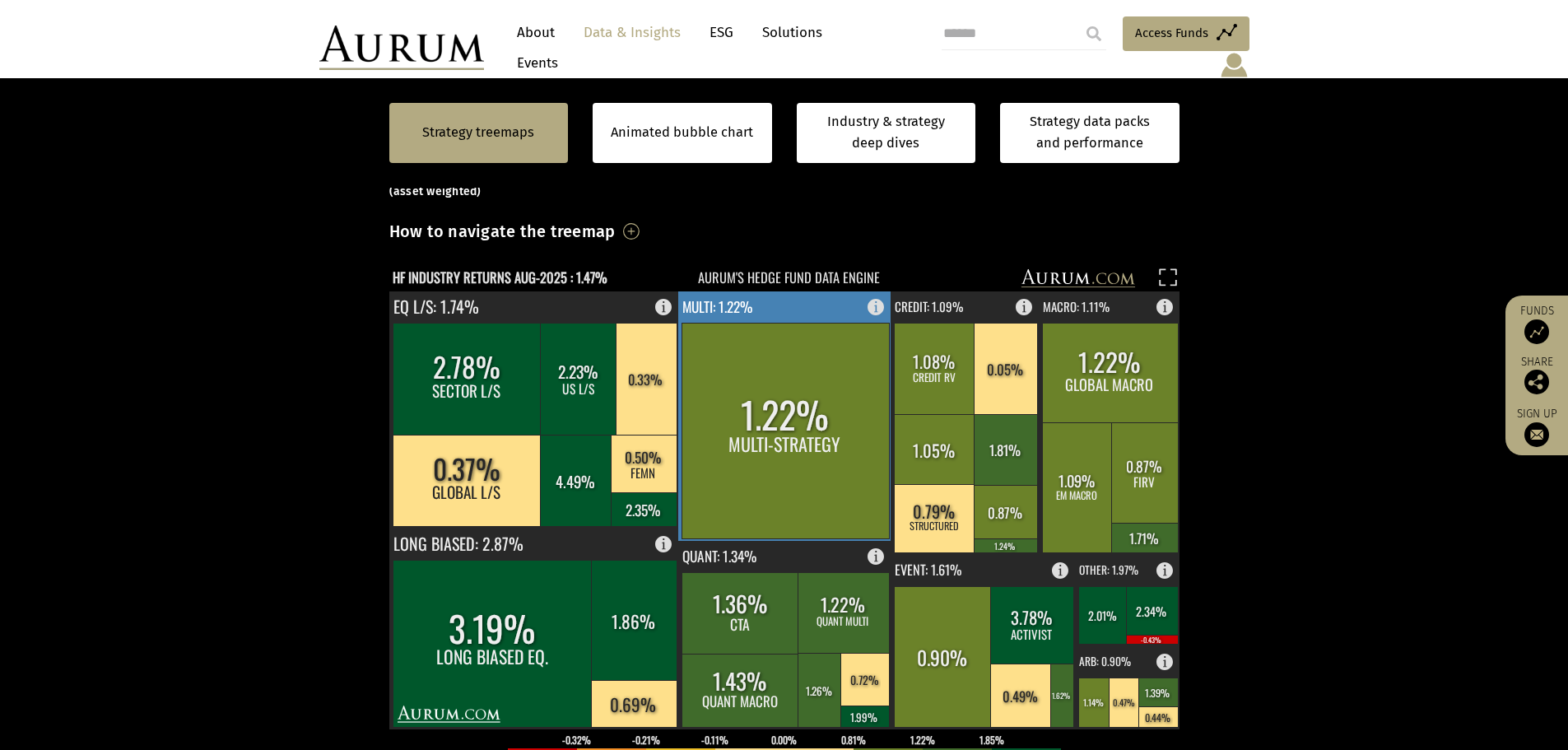
click at [801, 291] on rect at bounding box center [785, 416] width 214 height 250
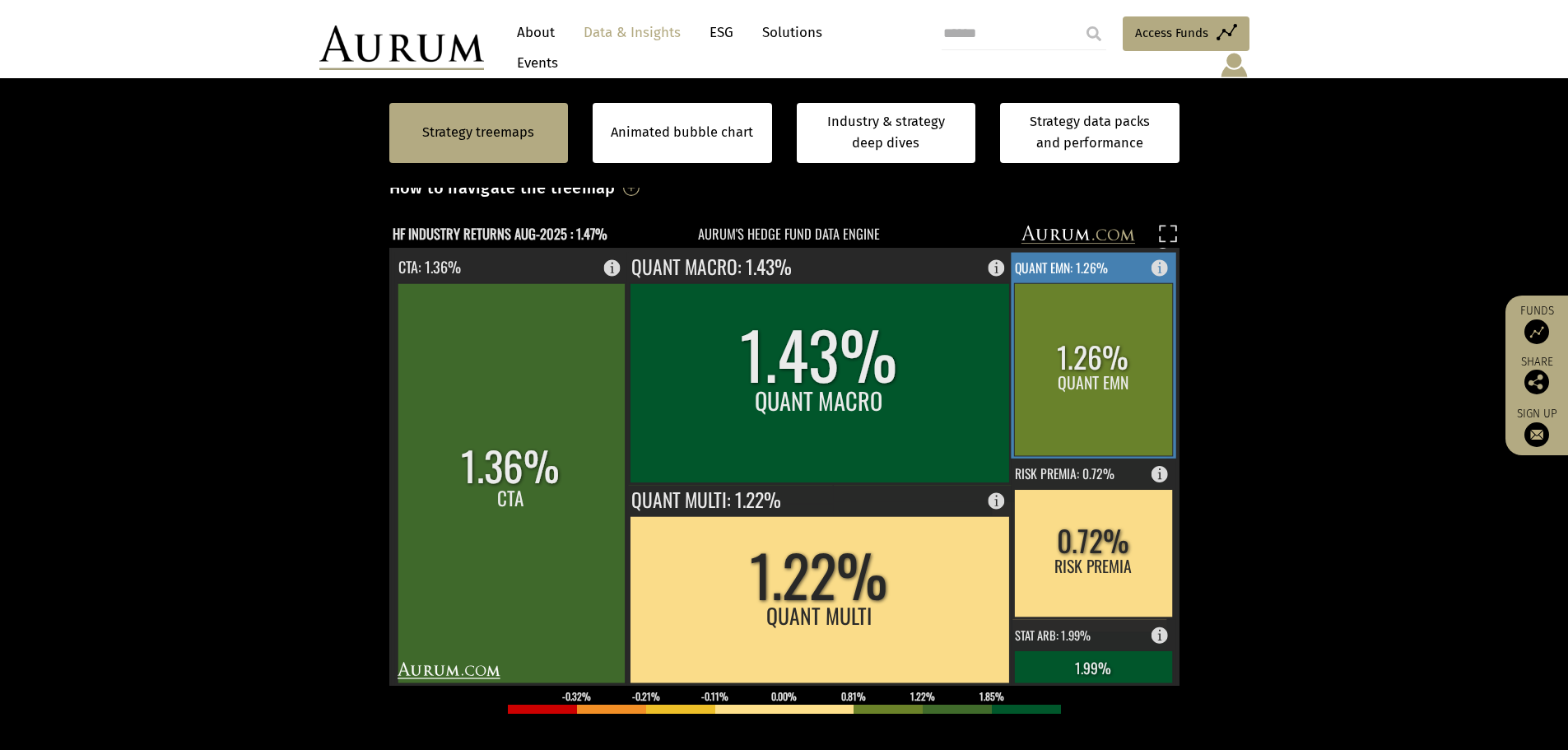
scroll to position [494, 0]
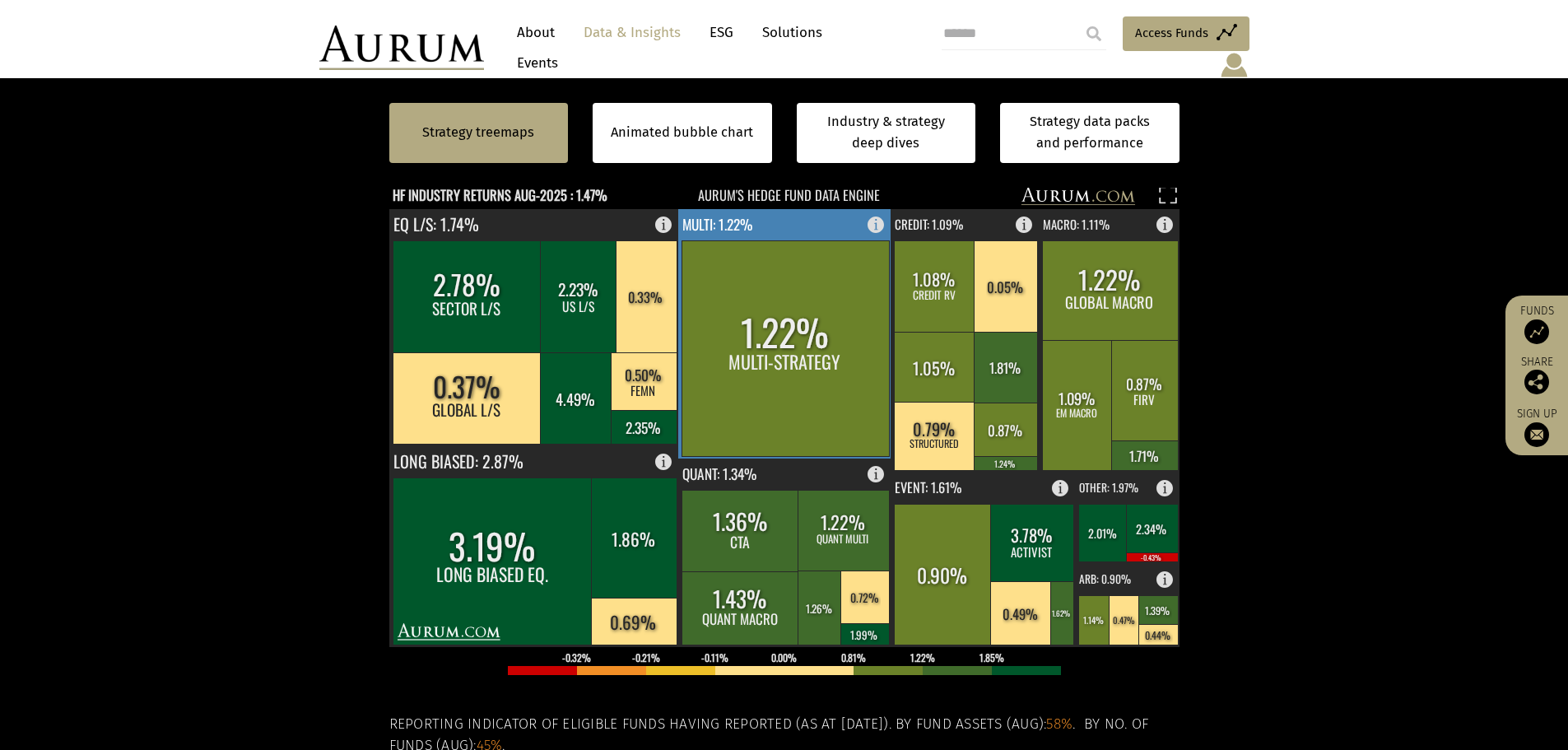
click at [856, 209] on rect at bounding box center [785, 334] width 214 height 250
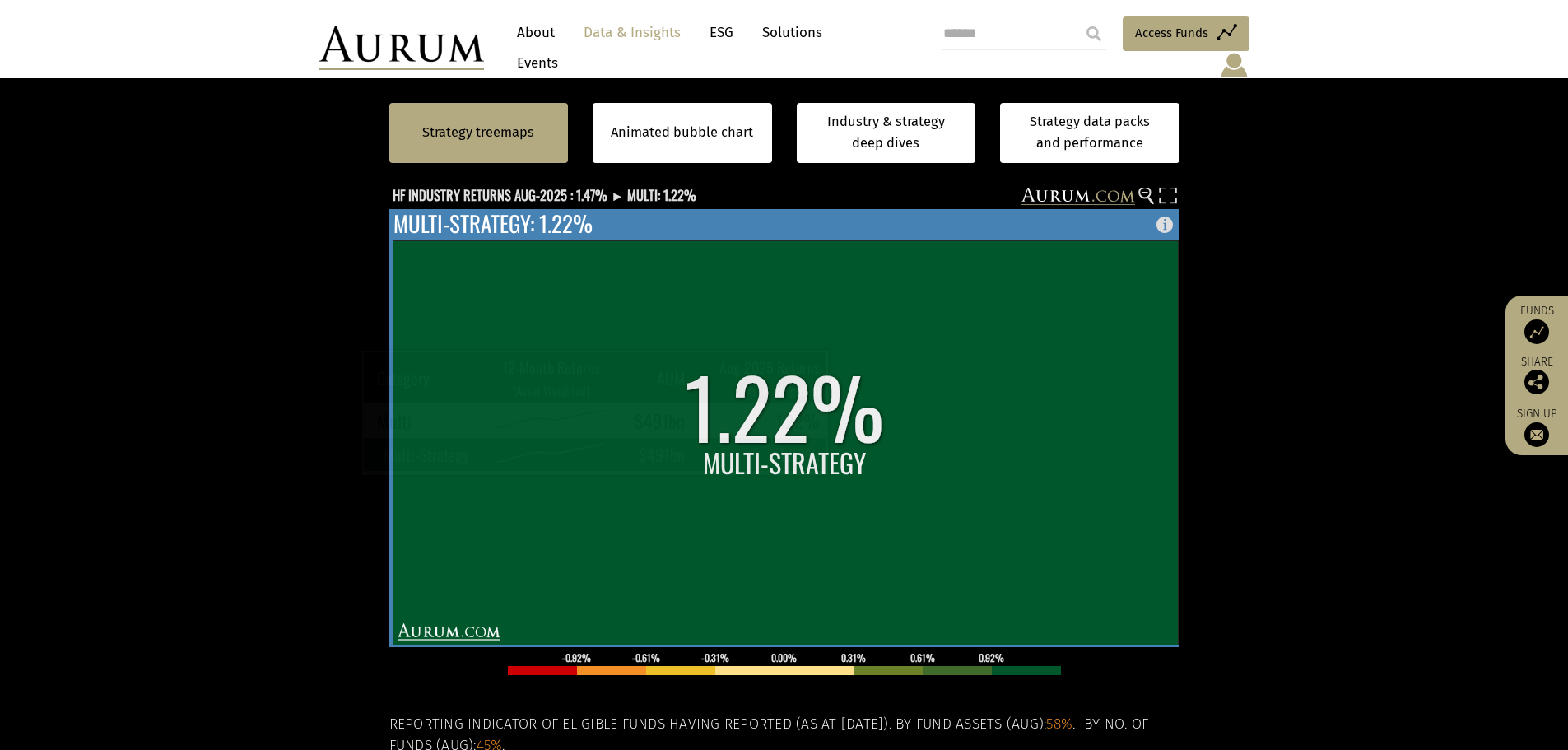
click at [837, 371] on rect at bounding box center [784, 443] width 785 height 404
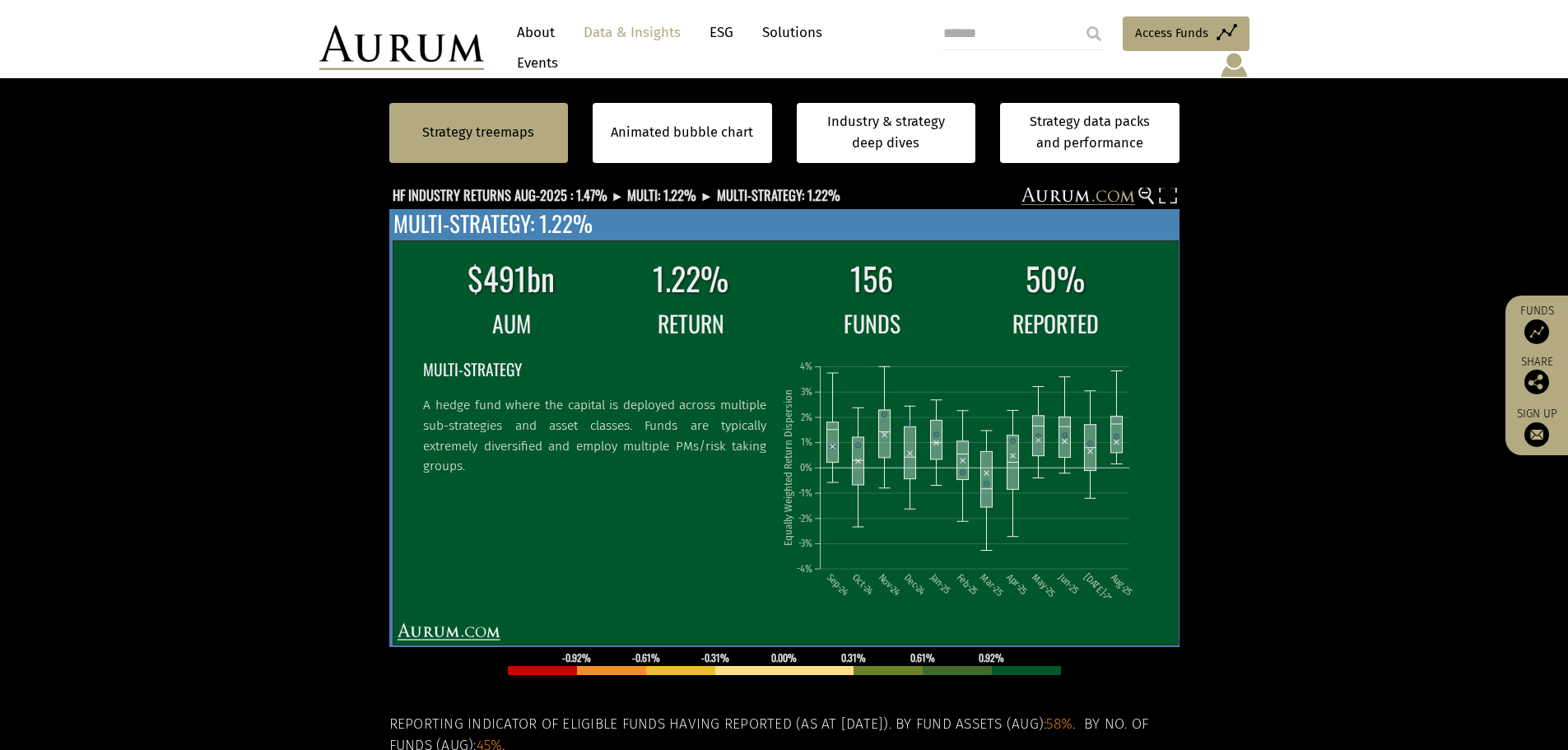
click at [818, 306] on td "FUNDS" at bounding box center [871, 324] width 182 height 37
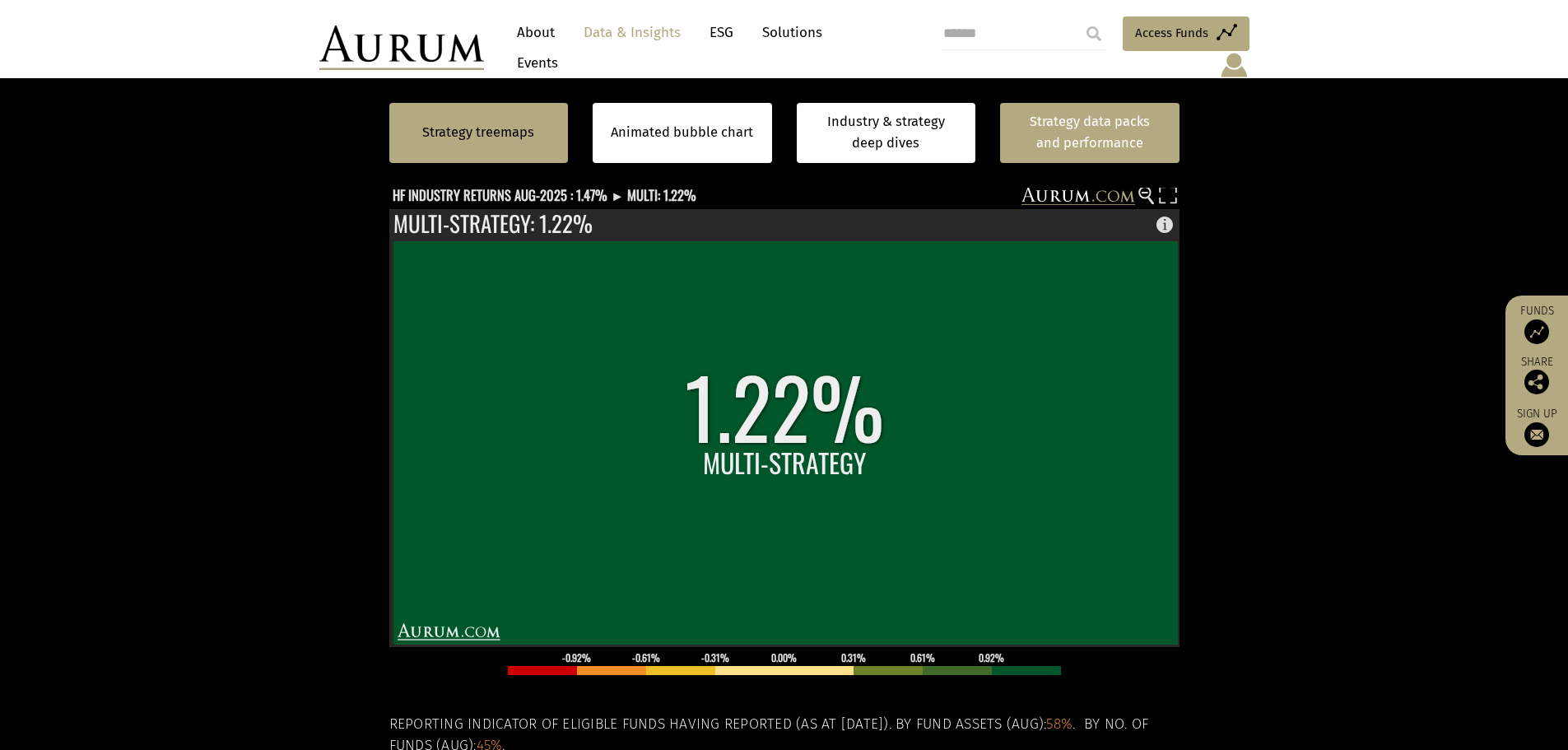
click at [1032, 144] on link "Strategy data packs and performance" at bounding box center [1089, 133] width 179 height 60
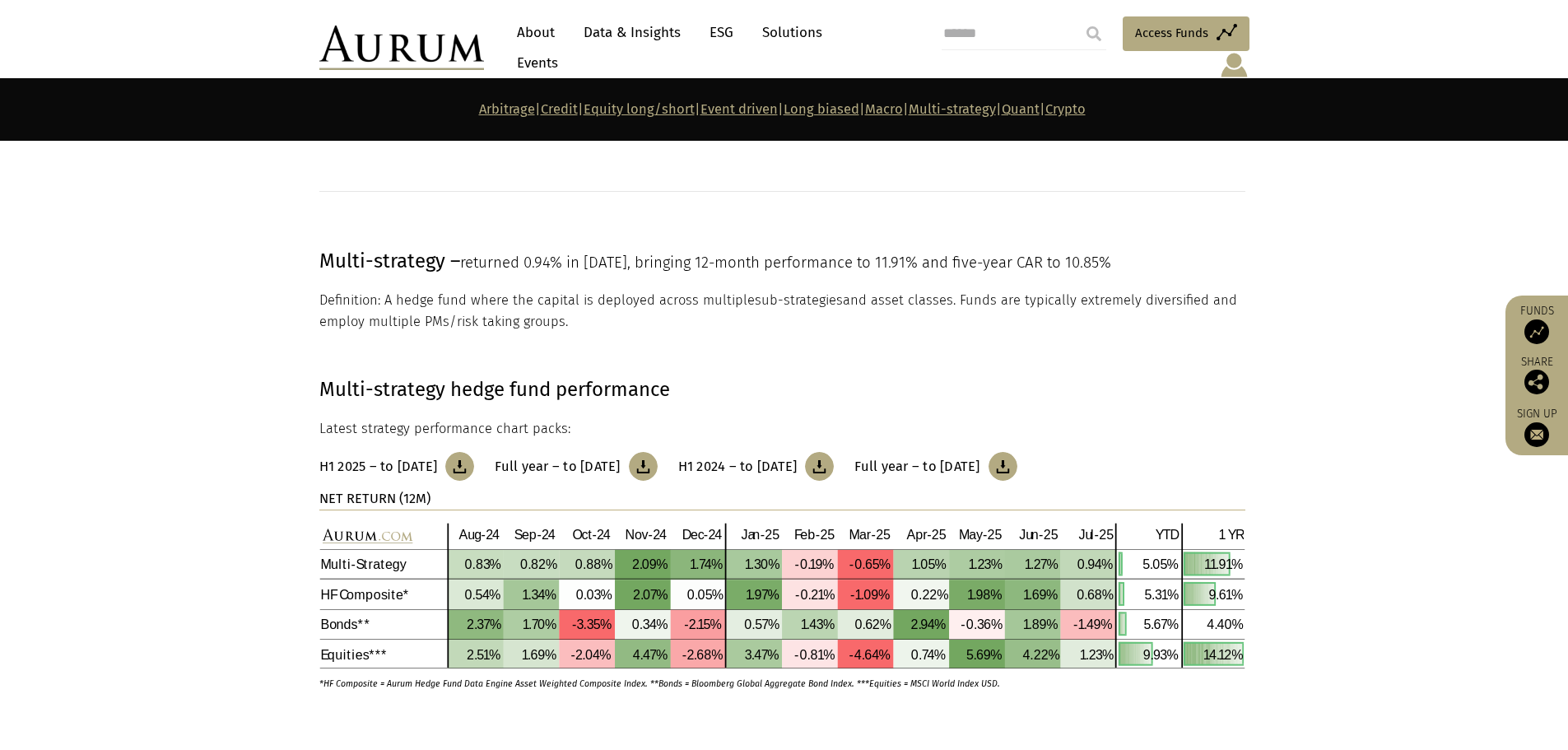
scroll to position [6505, 0]
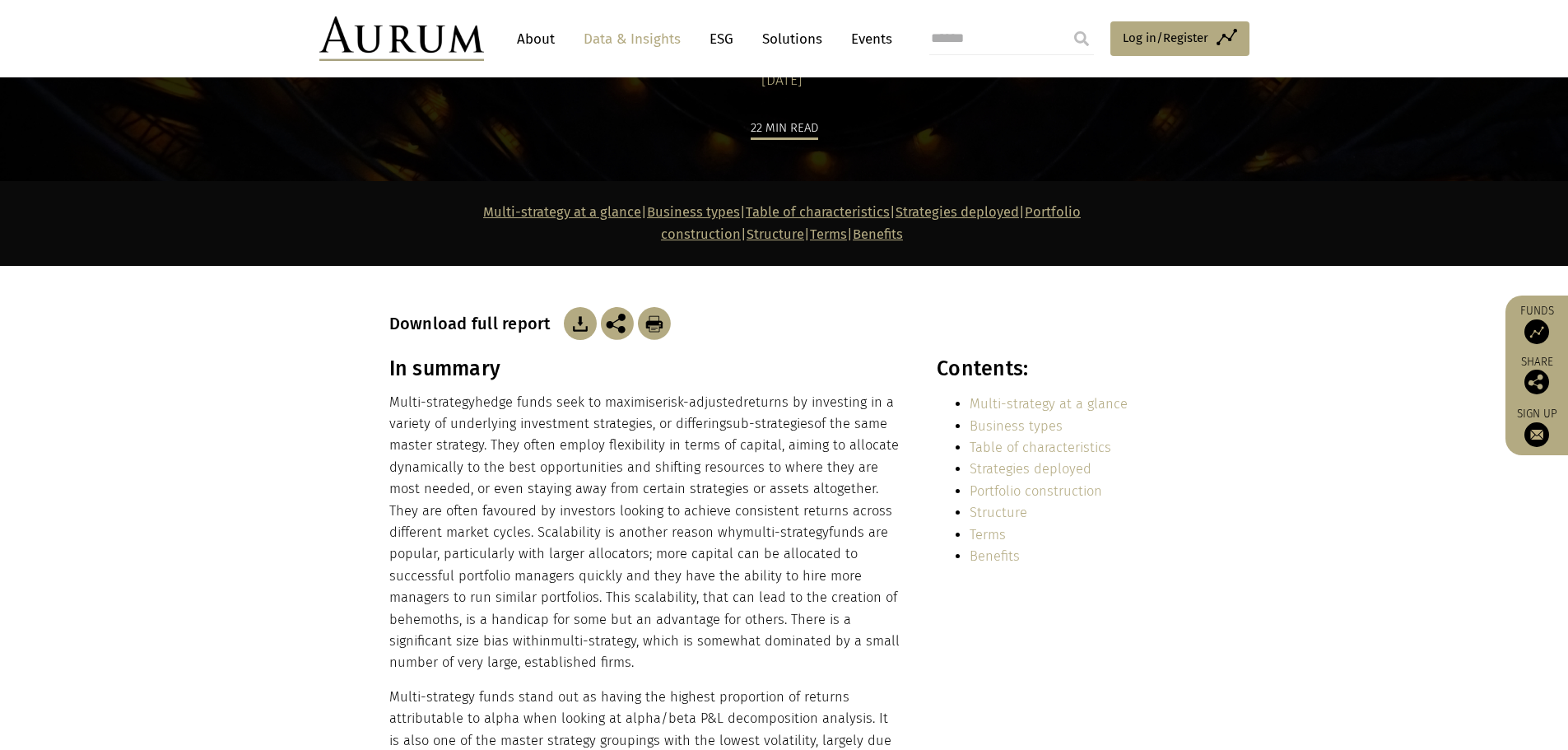
scroll to position [247, 0]
